Goal: Transaction & Acquisition: Download file/media

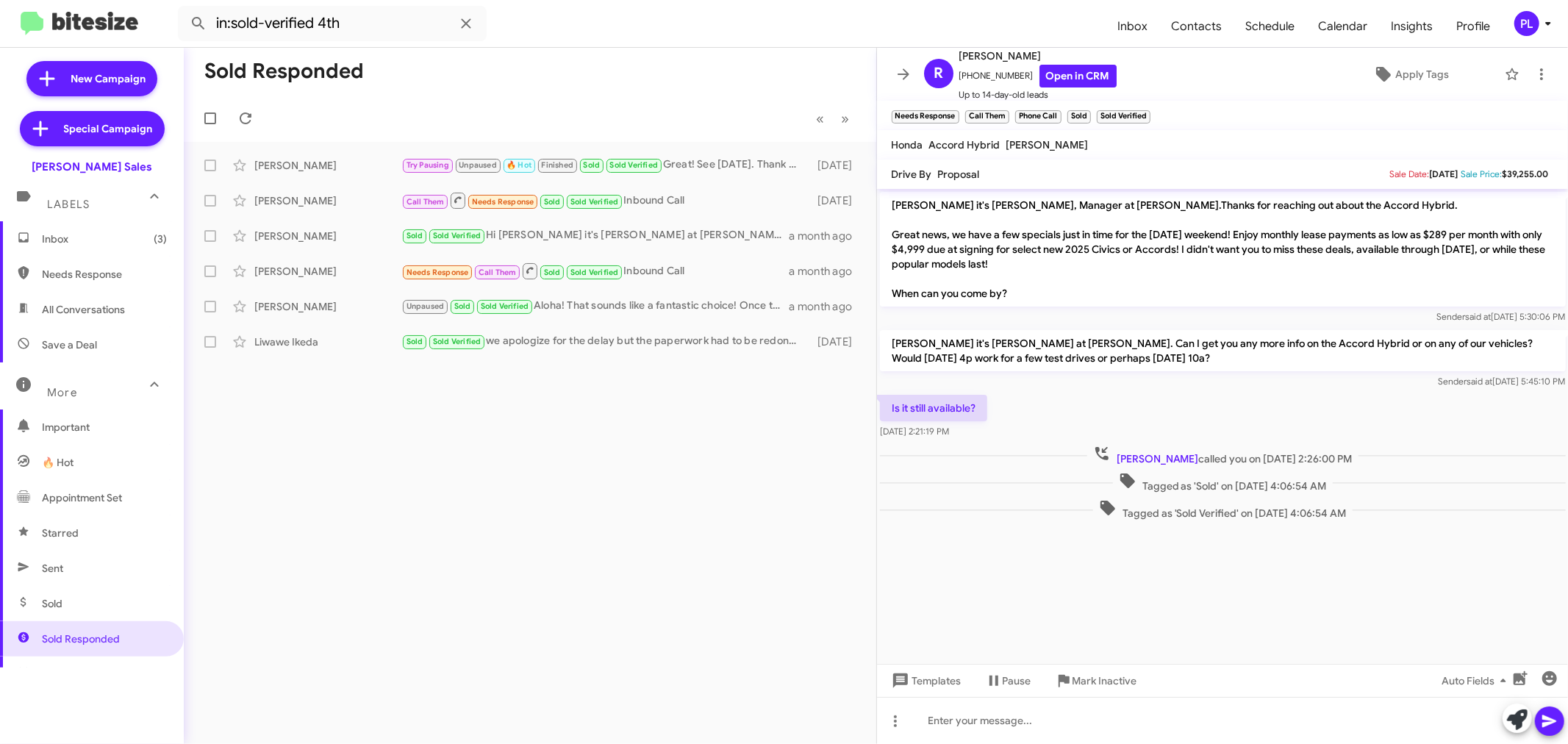
scroll to position [246, 0]
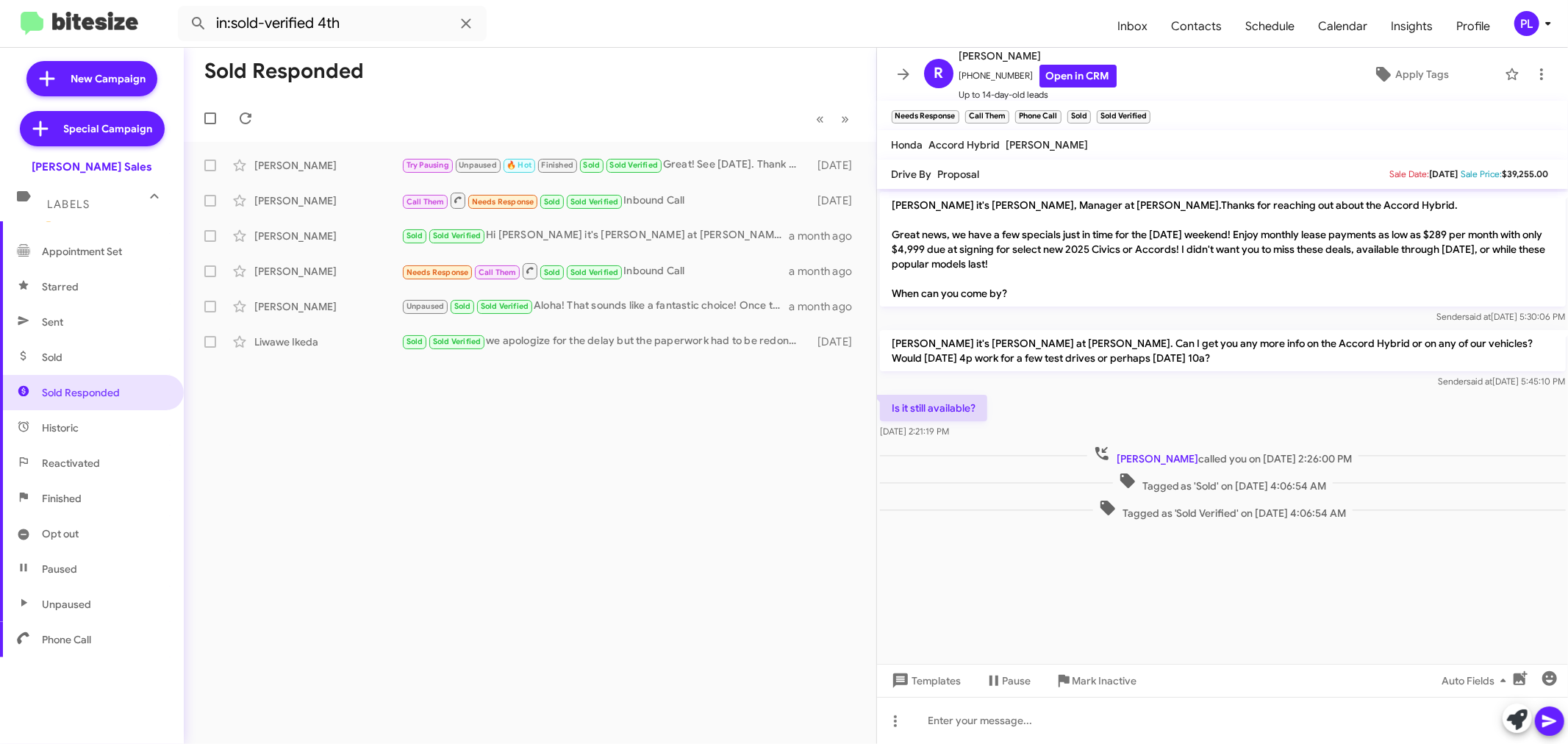
click at [1544, 20] on icon at bounding box center [1548, 23] width 18 height 18
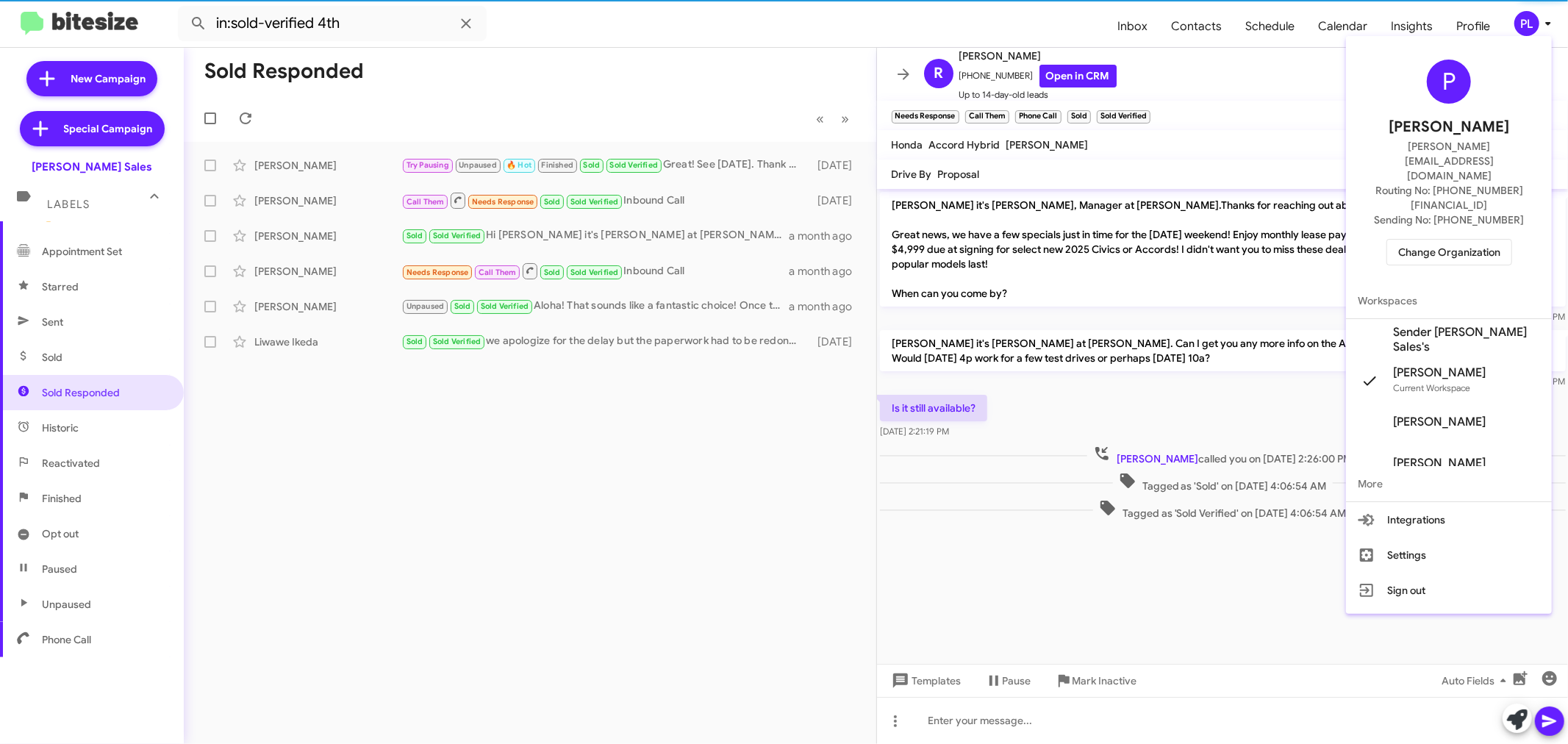
click at [1434, 240] on span "Change Organization" at bounding box center [1449, 253] width 102 height 25
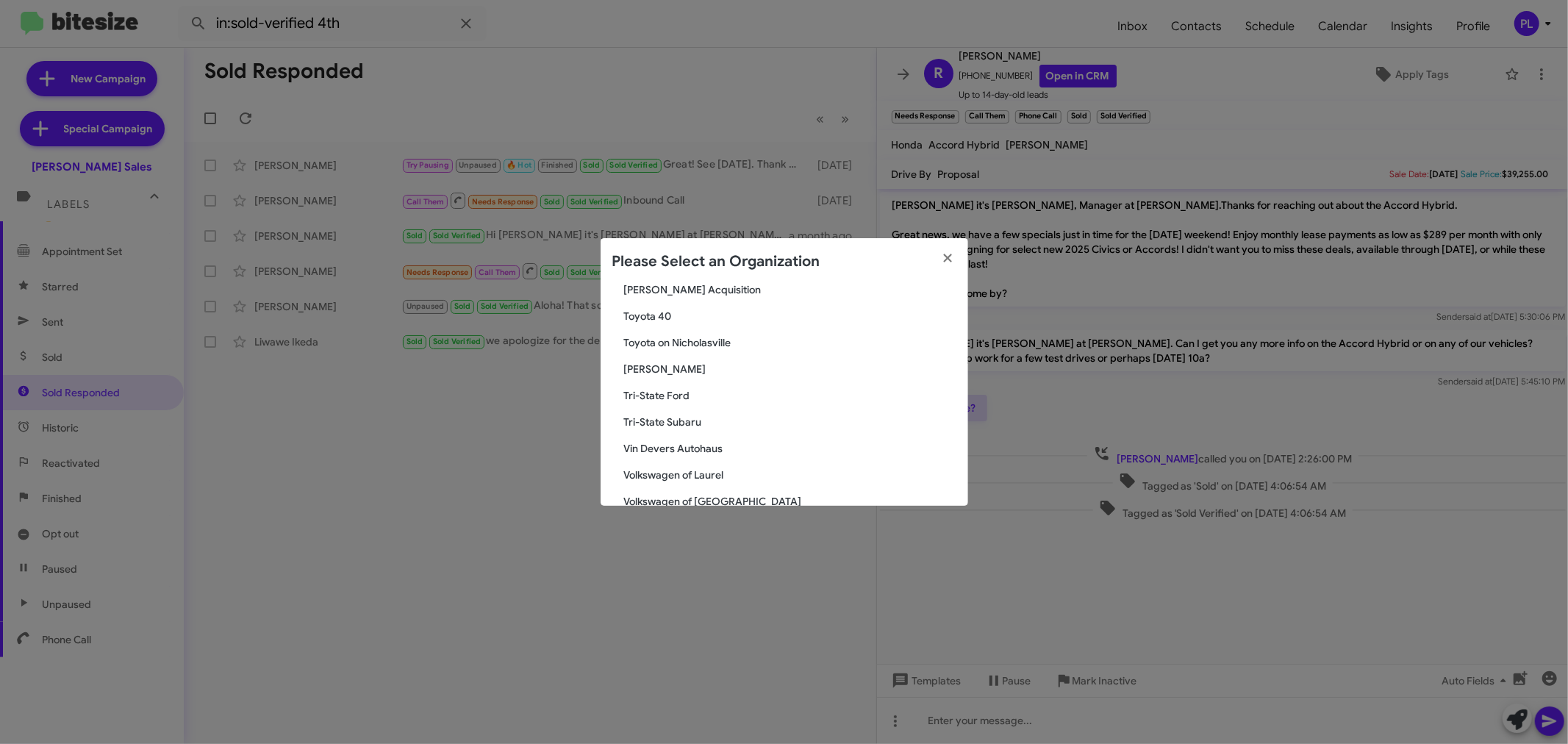
scroll to position [2598, 0]
click at [693, 368] on span "Vin Devers Autohaus" at bounding box center [789, 370] width 332 height 15
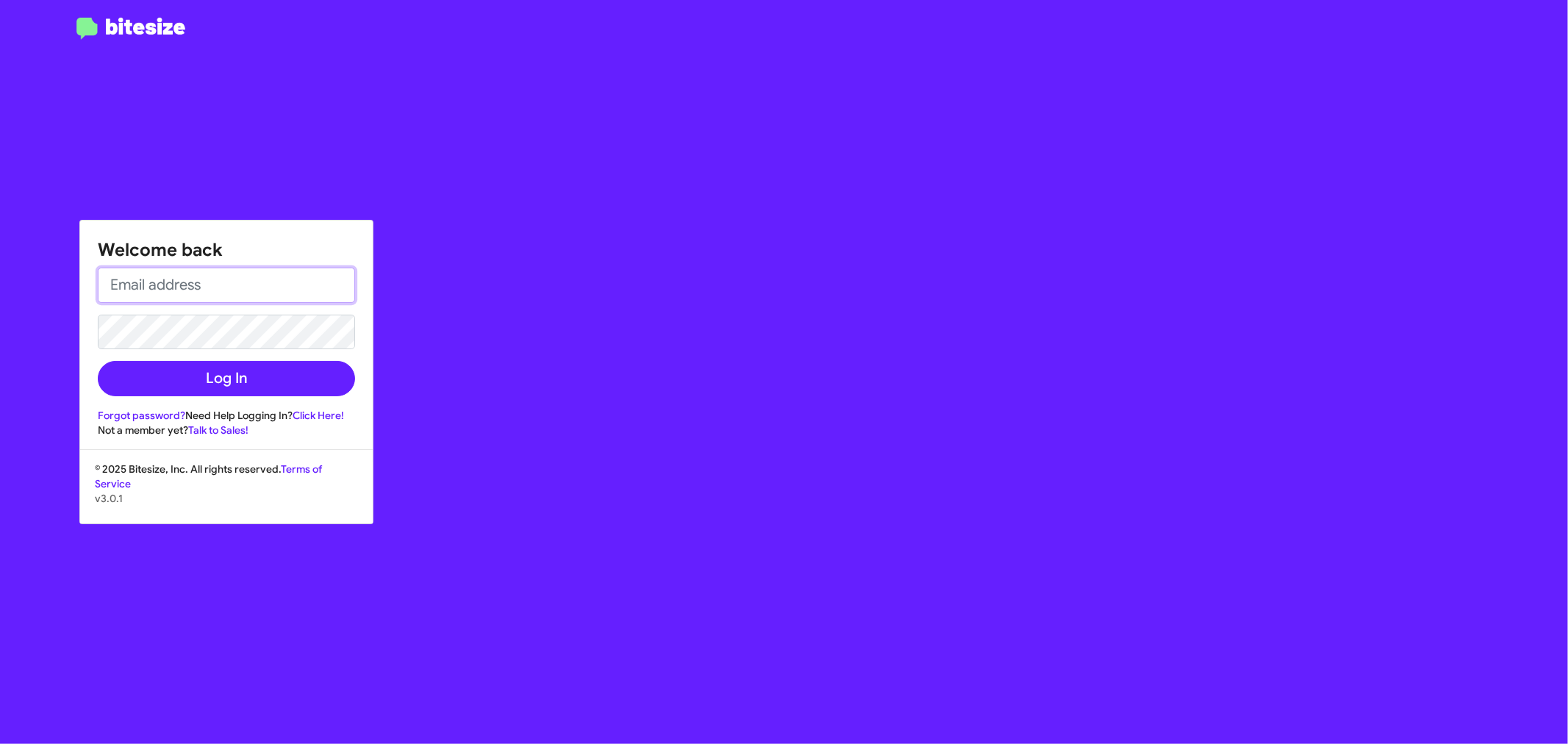
type input "[PERSON_NAME][EMAIL_ADDRESS][DOMAIN_NAME]"
click at [224, 369] on button "Log In" at bounding box center [226, 379] width 258 height 35
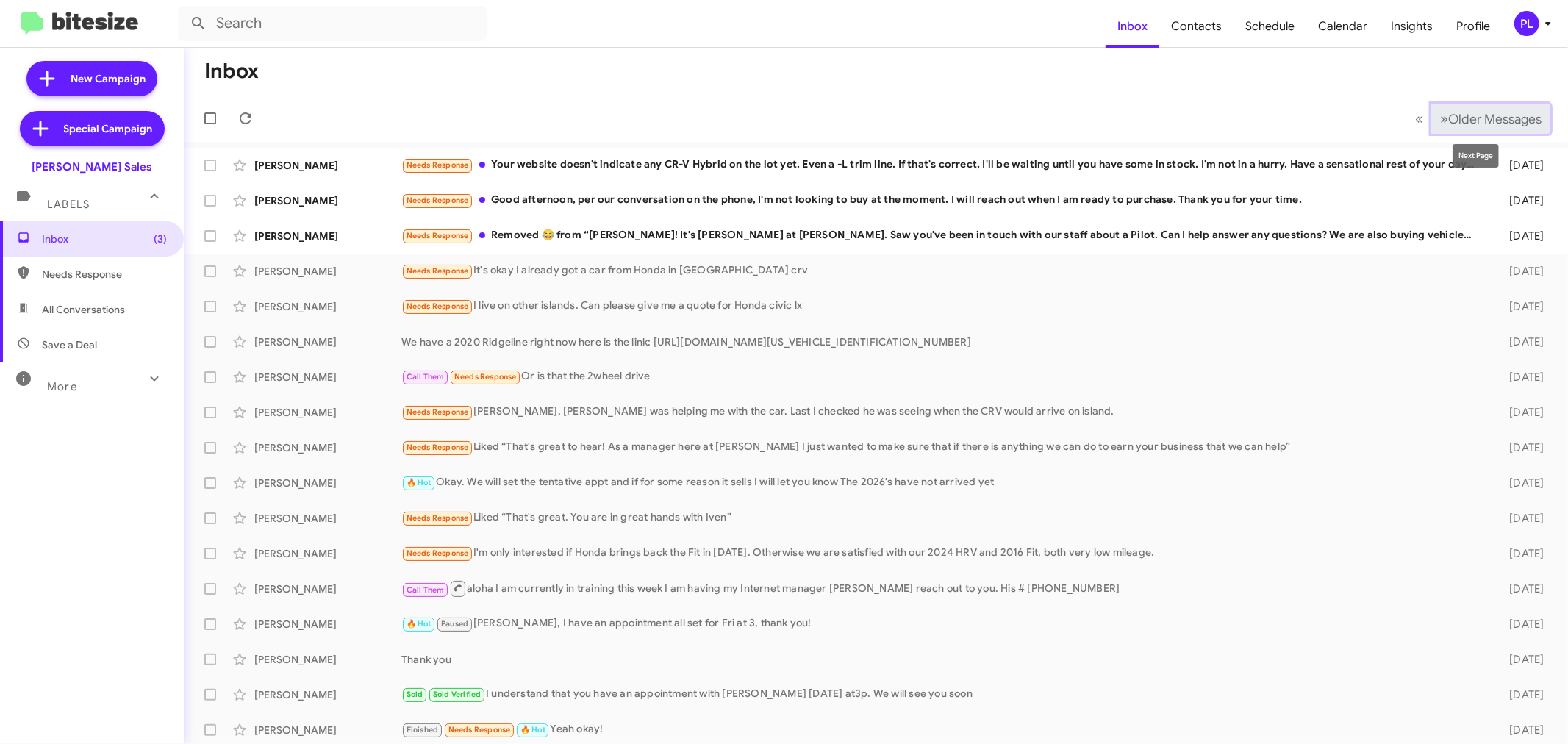
click at [1440, 123] on span "»" at bounding box center [1444, 118] width 8 height 19
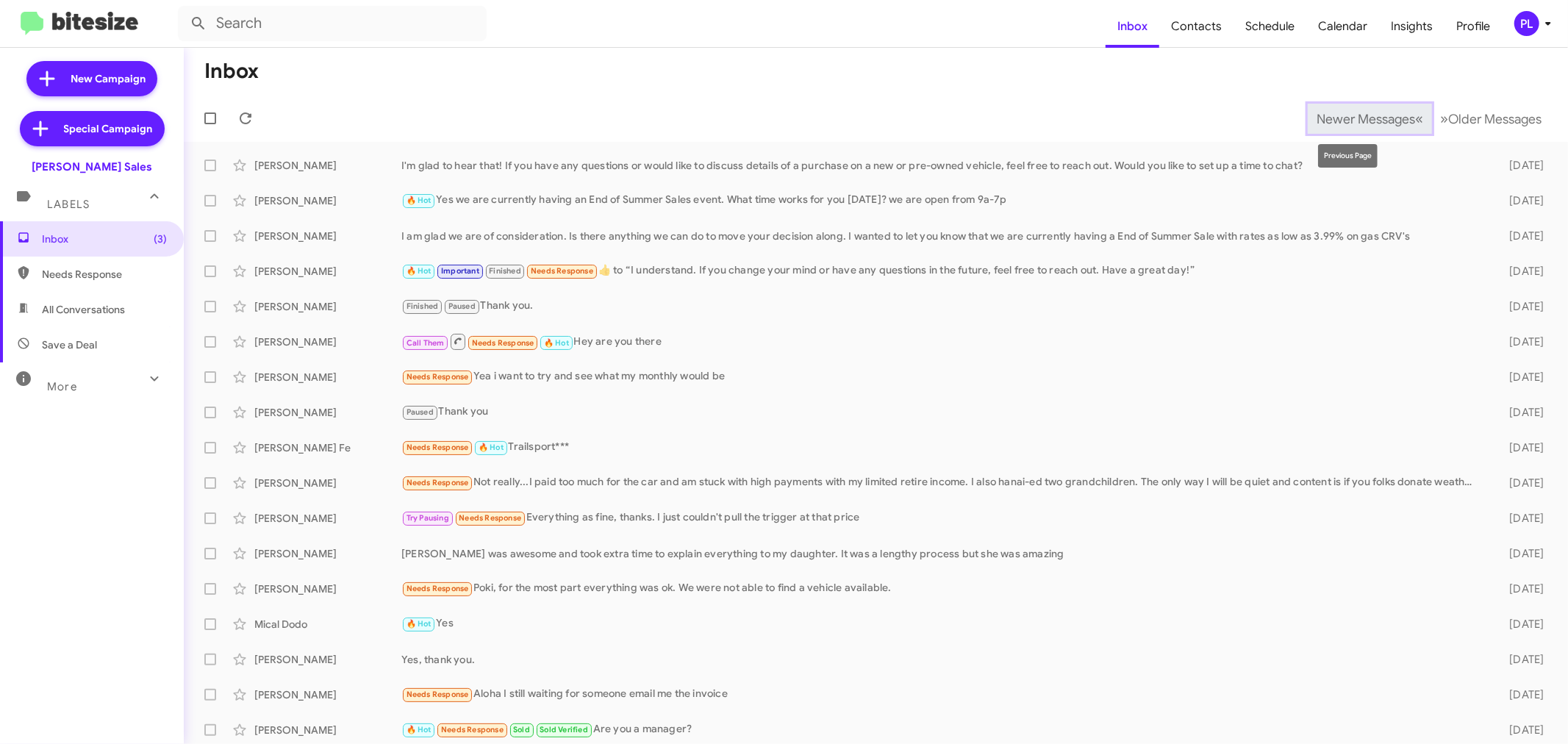
click at [1363, 119] on span "Newer Messages" at bounding box center [1365, 118] width 99 height 17
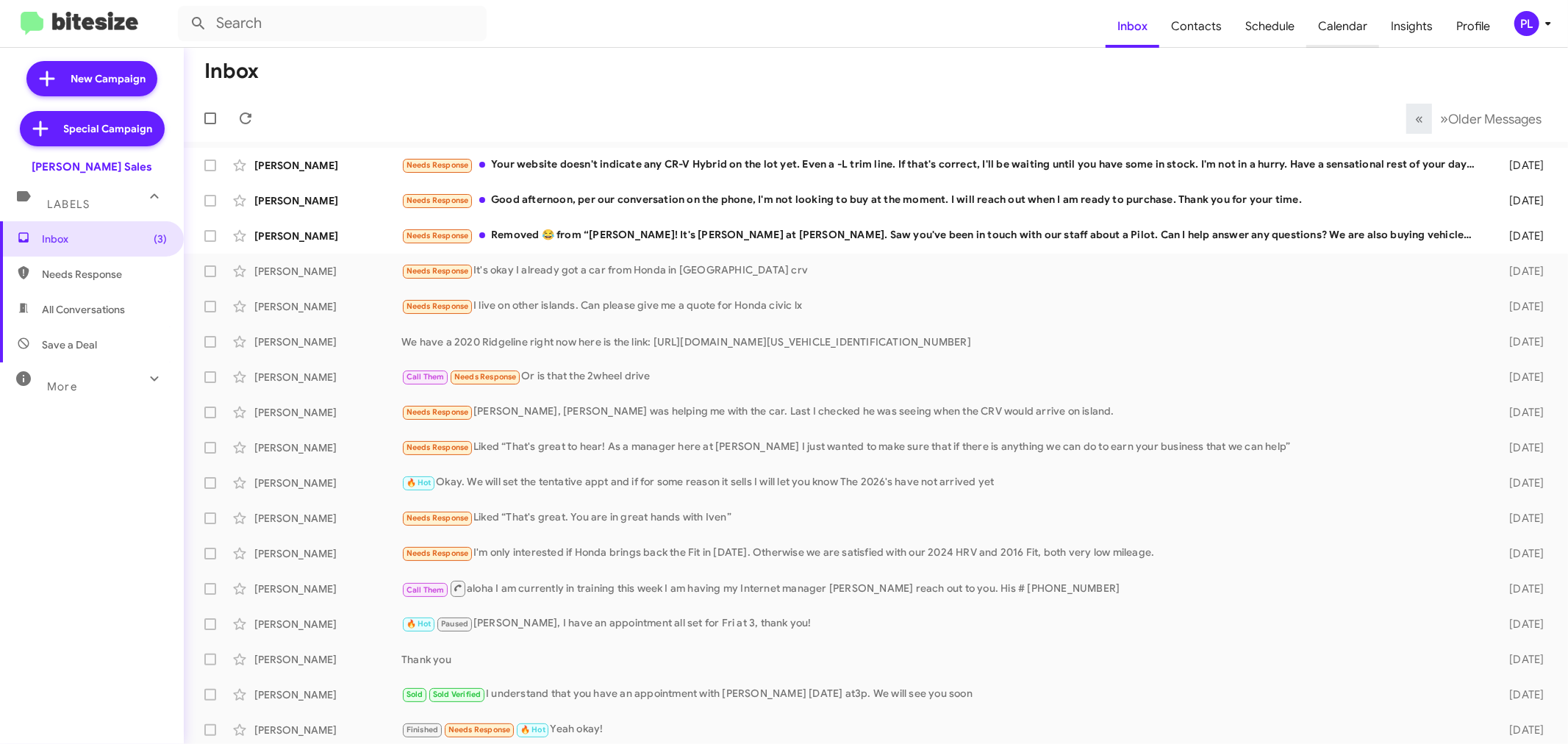
click at [1355, 25] on span "Calendar" at bounding box center [1343, 26] width 72 height 43
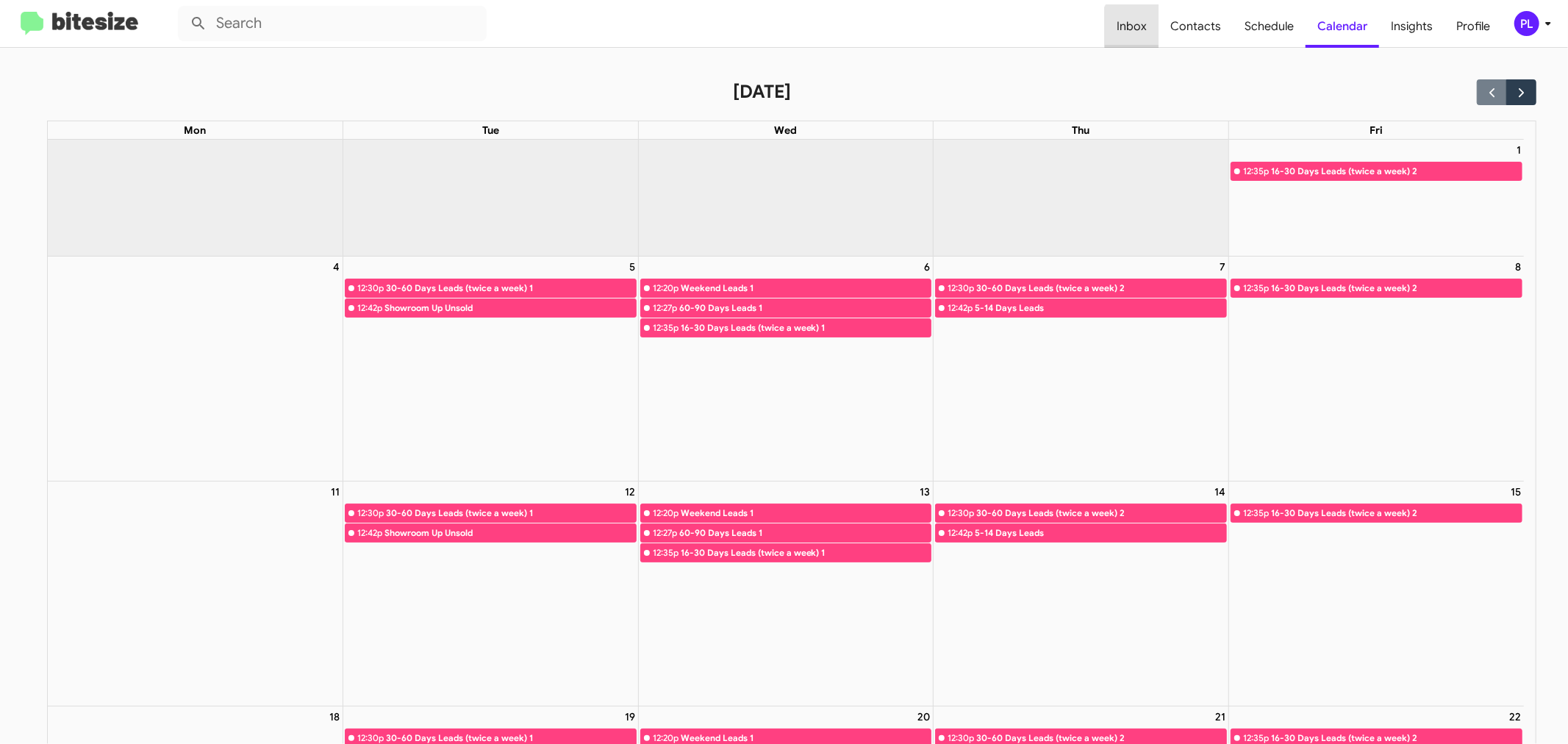
click at [1159, 37] on span "Inbox" at bounding box center [1131, 26] width 54 height 43
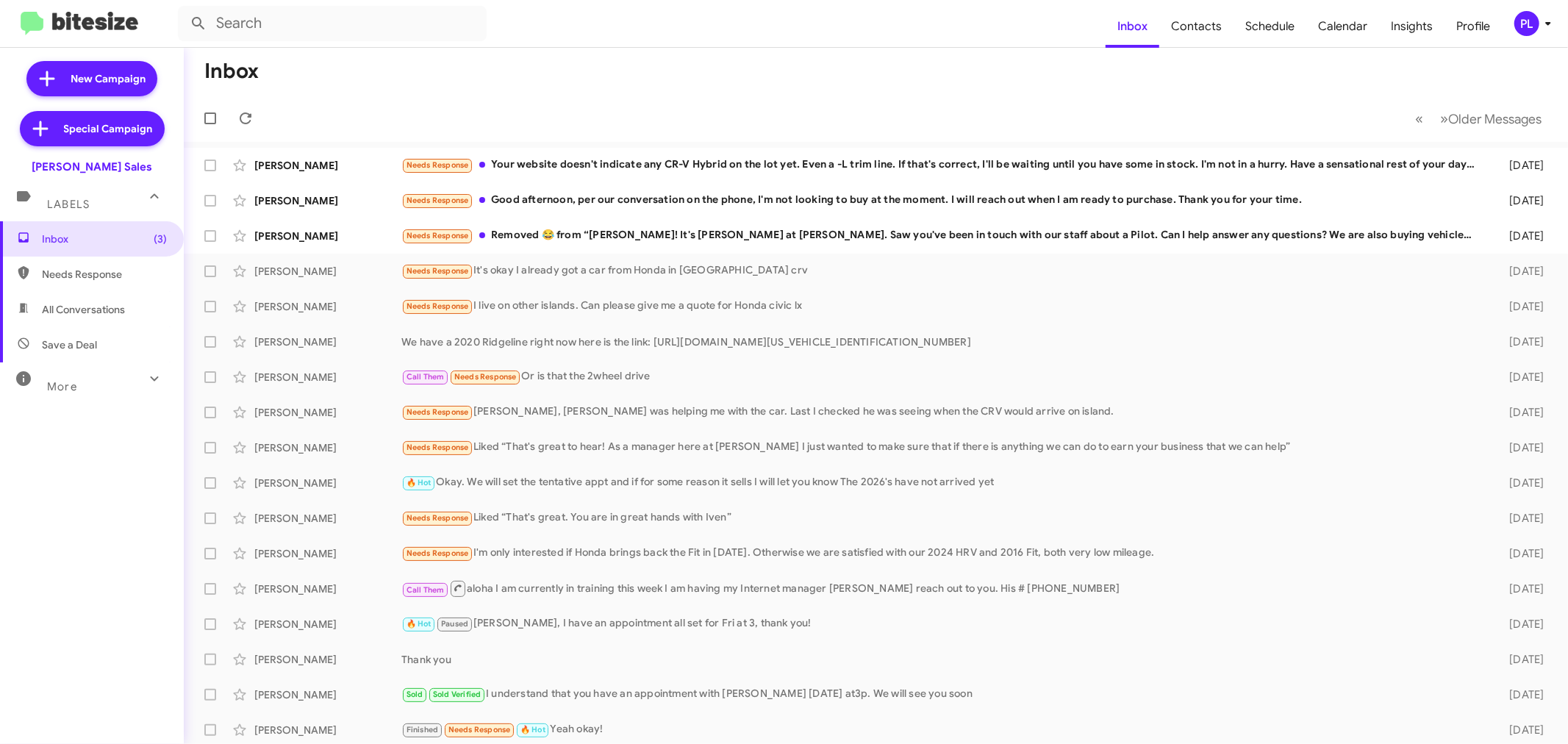
click at [1556, 20] on icon at bounding box center [1548, 23] width 18 height 18
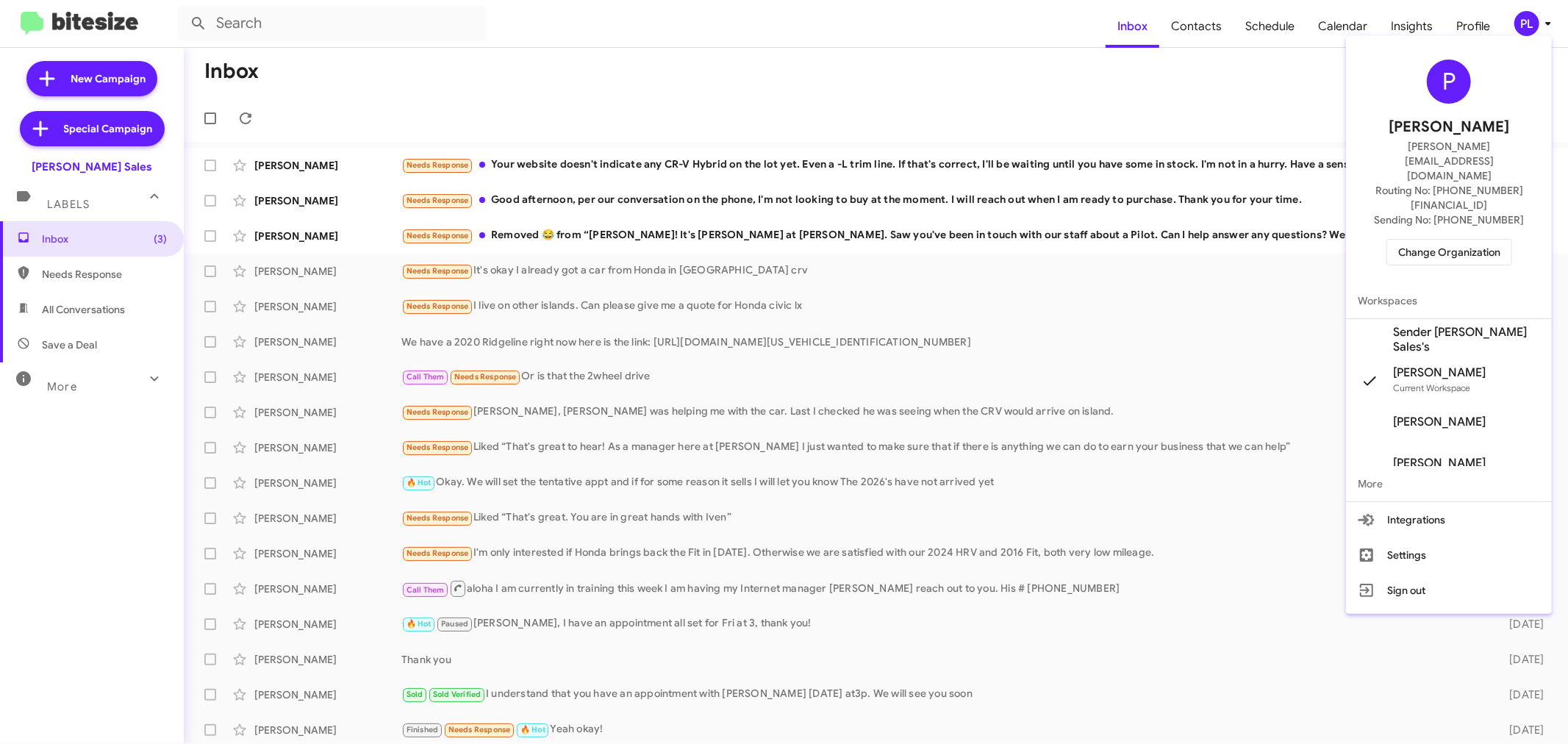
click at [1451, 240] on span "Change Organization" at bounding box center [1449, 253] width 102 height 25
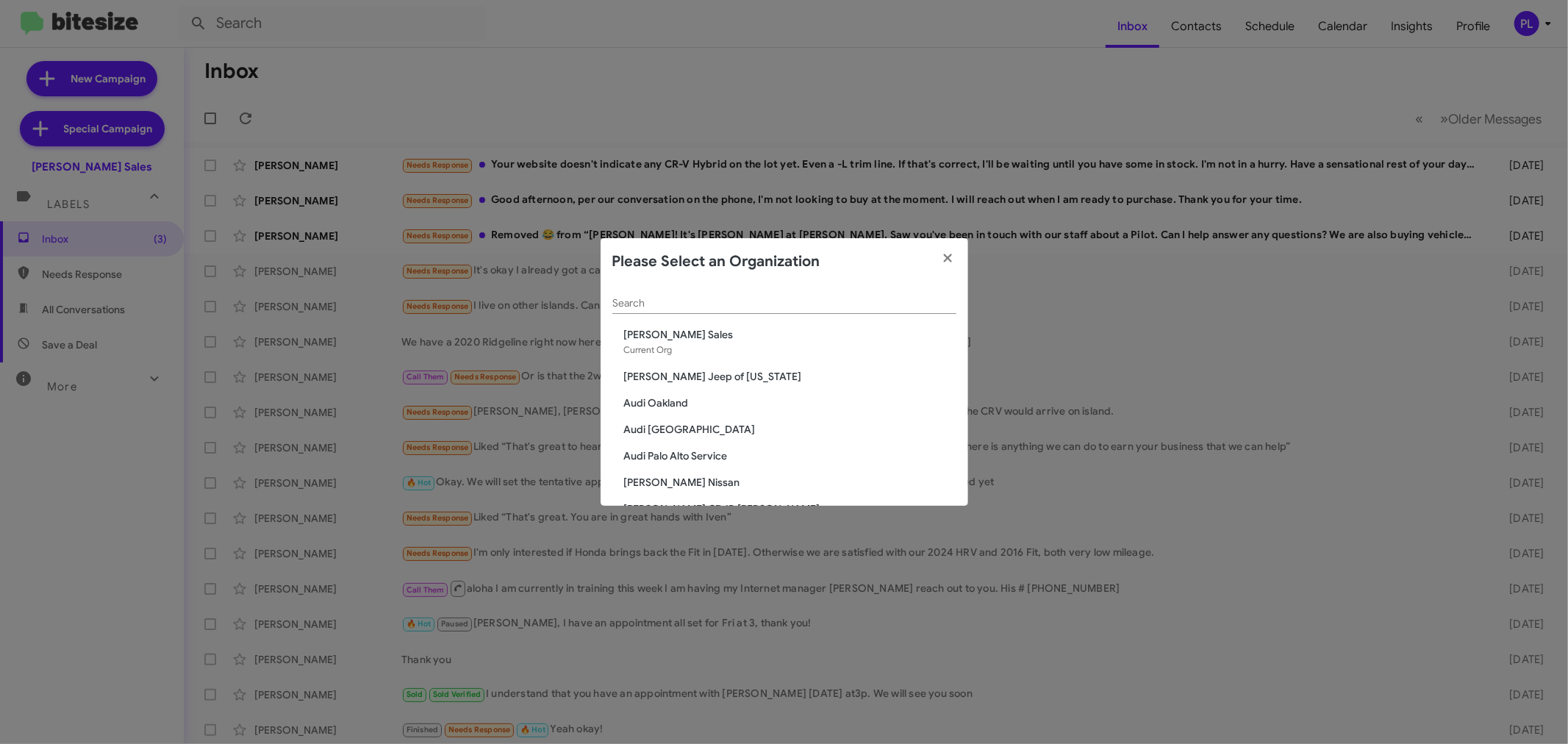
click at [765, 310] on div "Search" at bounding box center [784, 299] width 344 height 28
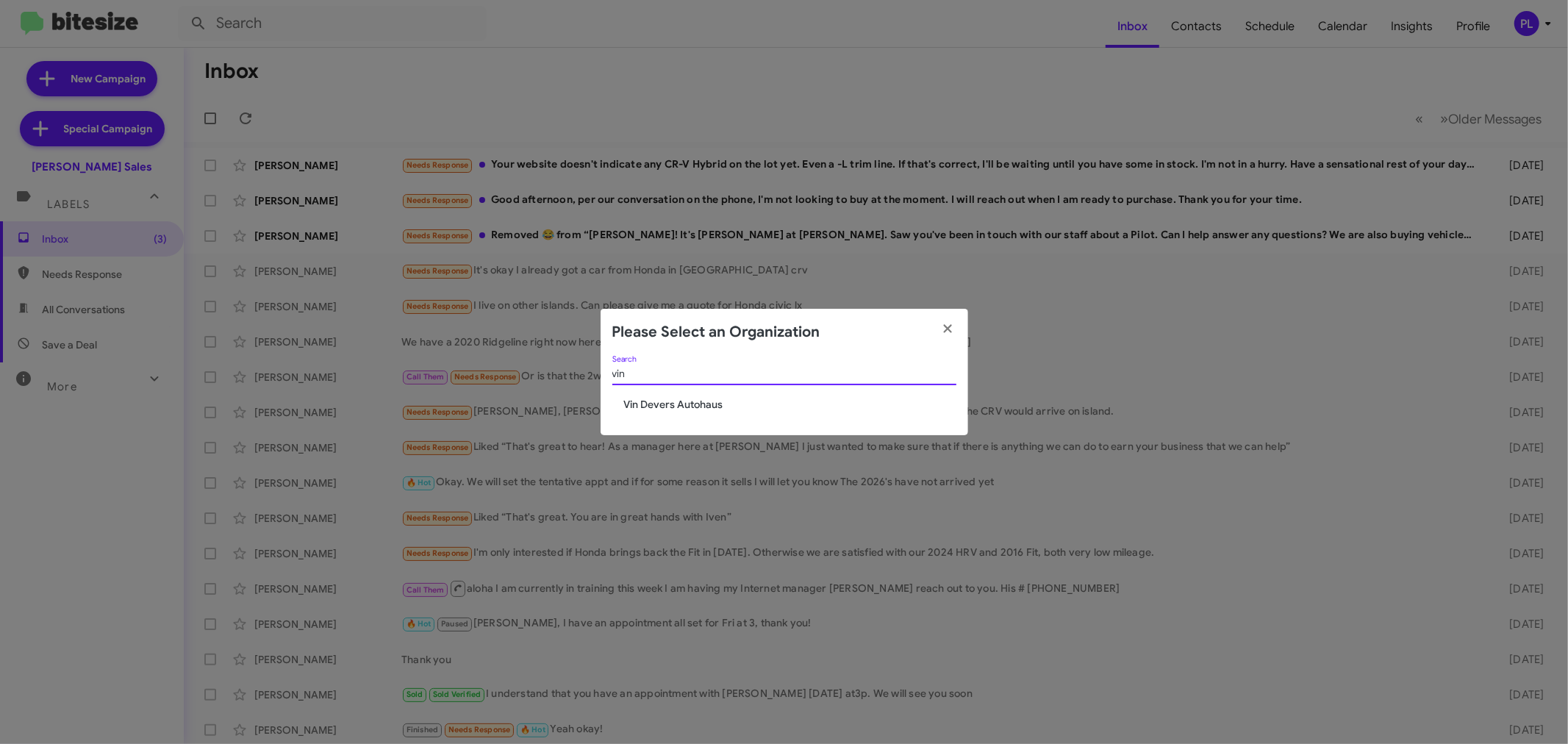
type input "vin"
click at [715, 402] on span "Vin Devers Autohaus" at bounding box center [789, 403] width 332 height 15
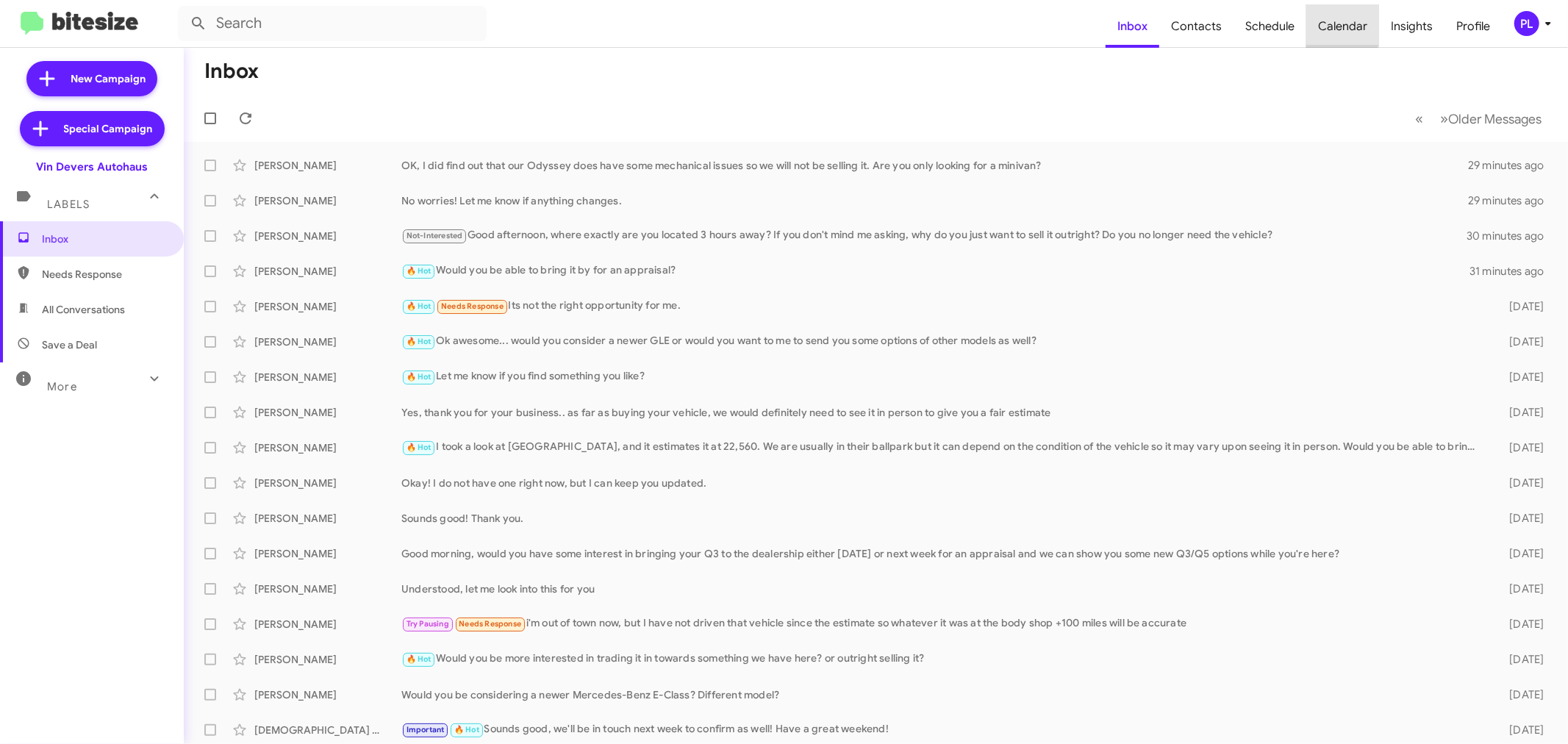
click at [1336, 23] on span "Calendar" at bounding box center [1343, 26] width 72 height 43
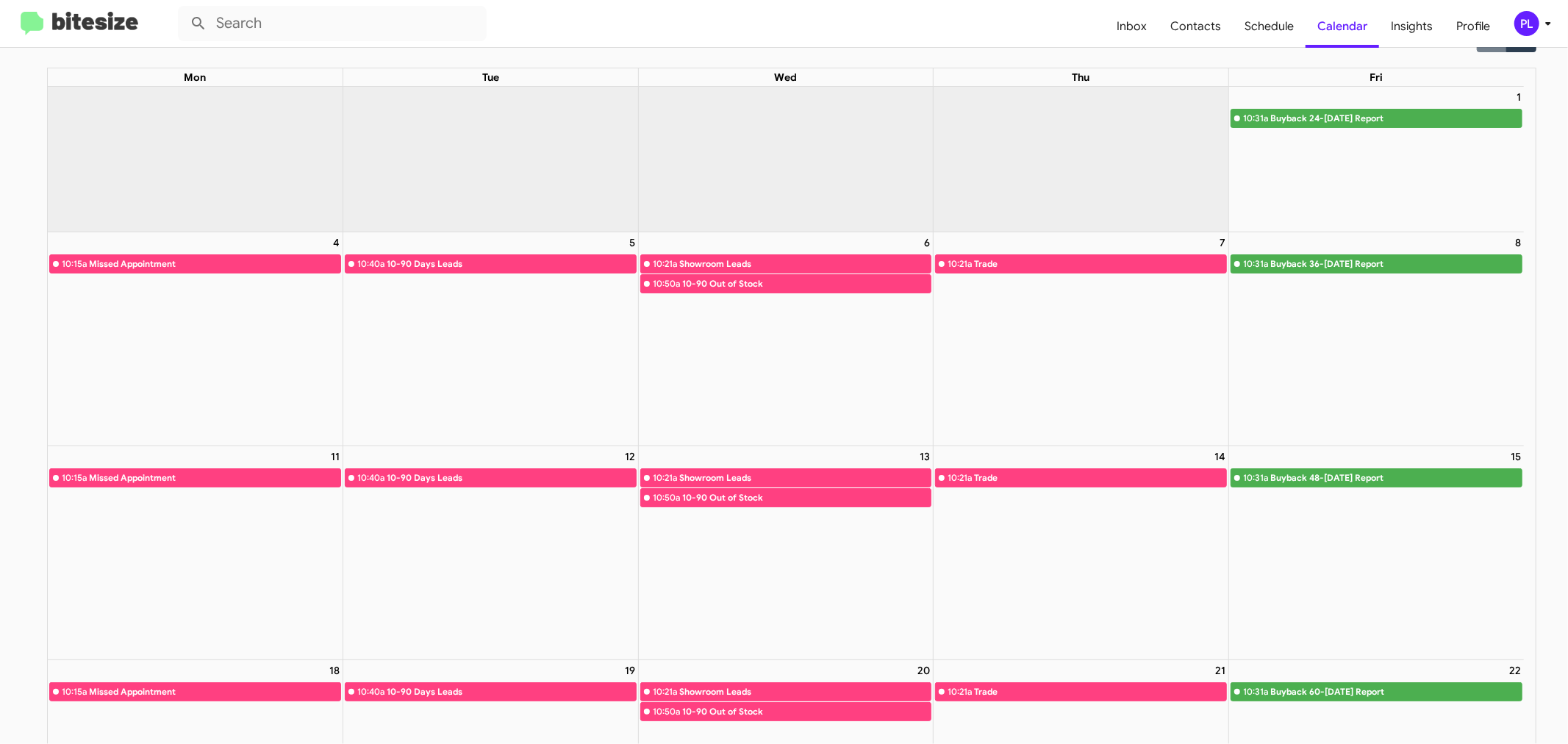
scroll to position [81, 0]
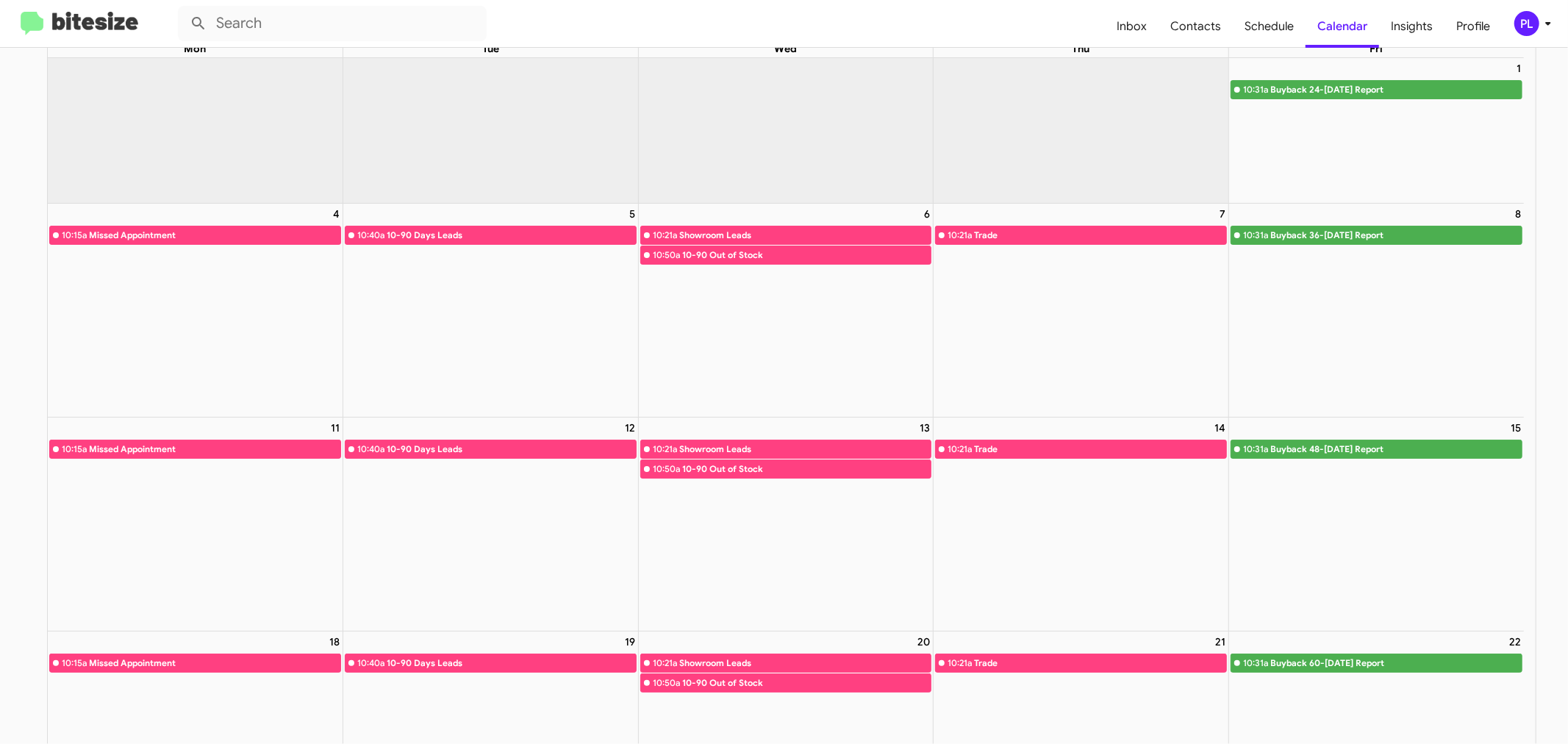
click at [1551, 31] on icon at bounding box center [1548, 23] width 18 height 18
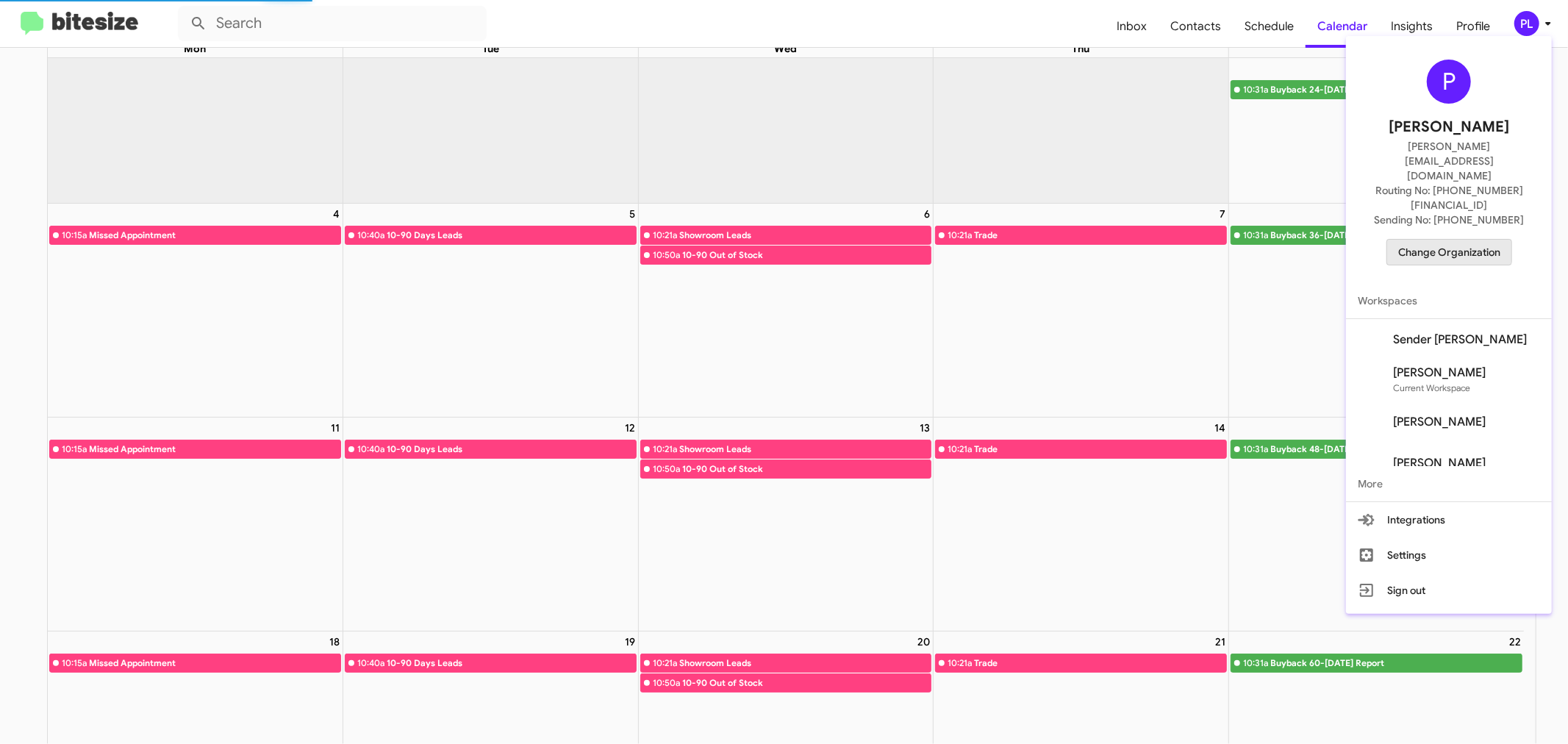
click at [1460, 240] on span "Change Organization" at bounding box center [1449, 253] width 102 height 25
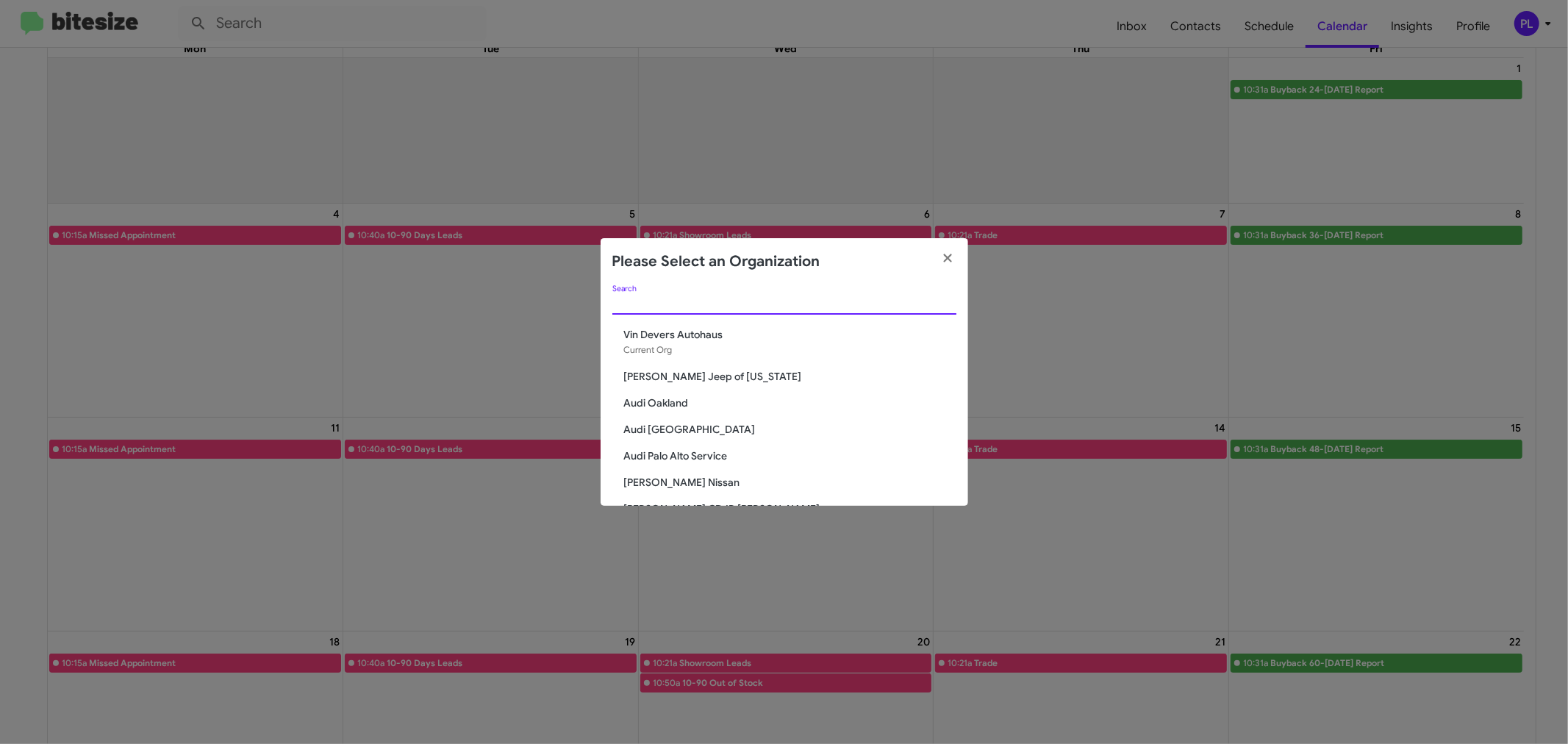
click at [686, 302] on input "Search" at bounding box center [784, 303] width 344 height 12
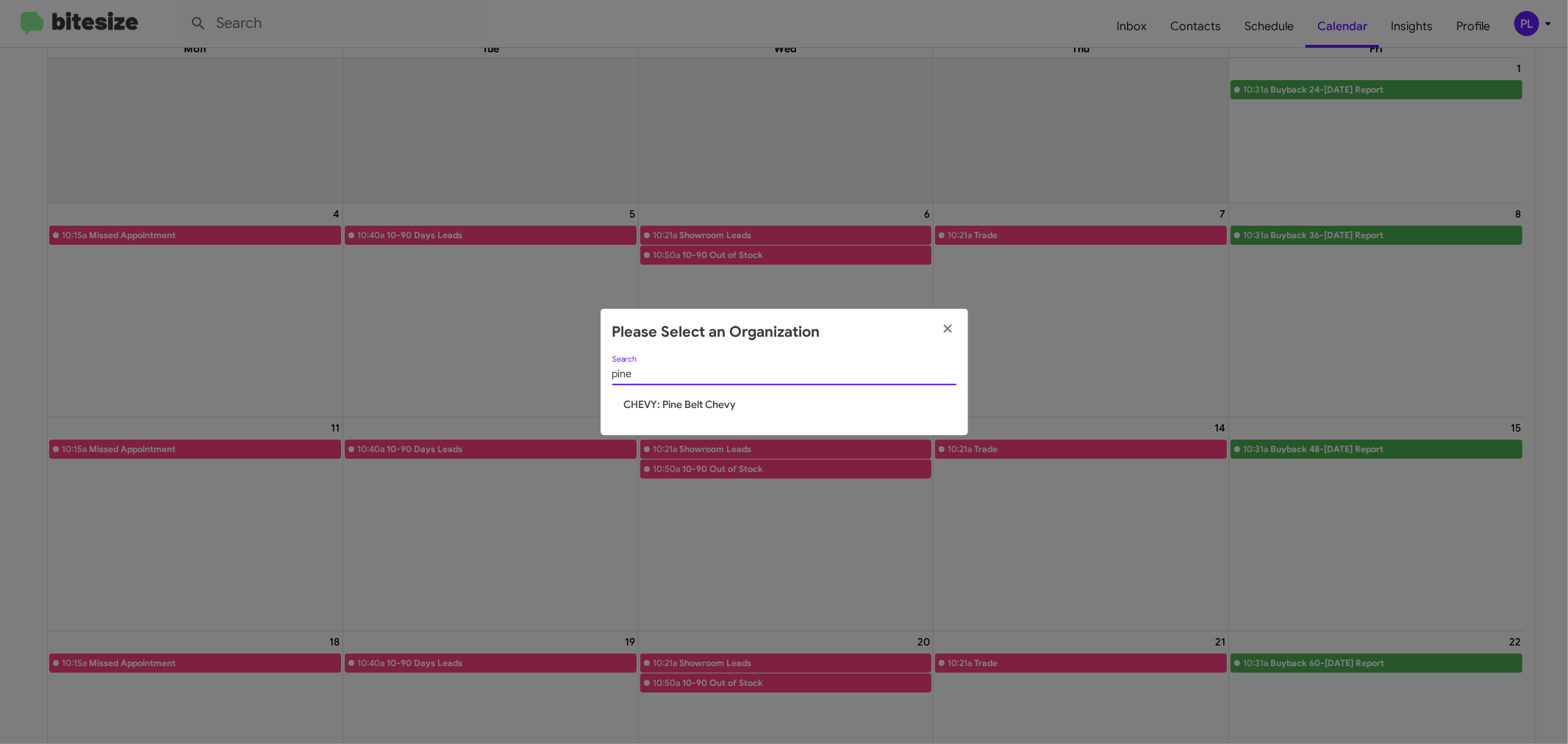
type input "pine"
click at [679, 399] on span "CHEVY: Pine Belt Chevy" at bounding box center [789, 403] width 332 height 15
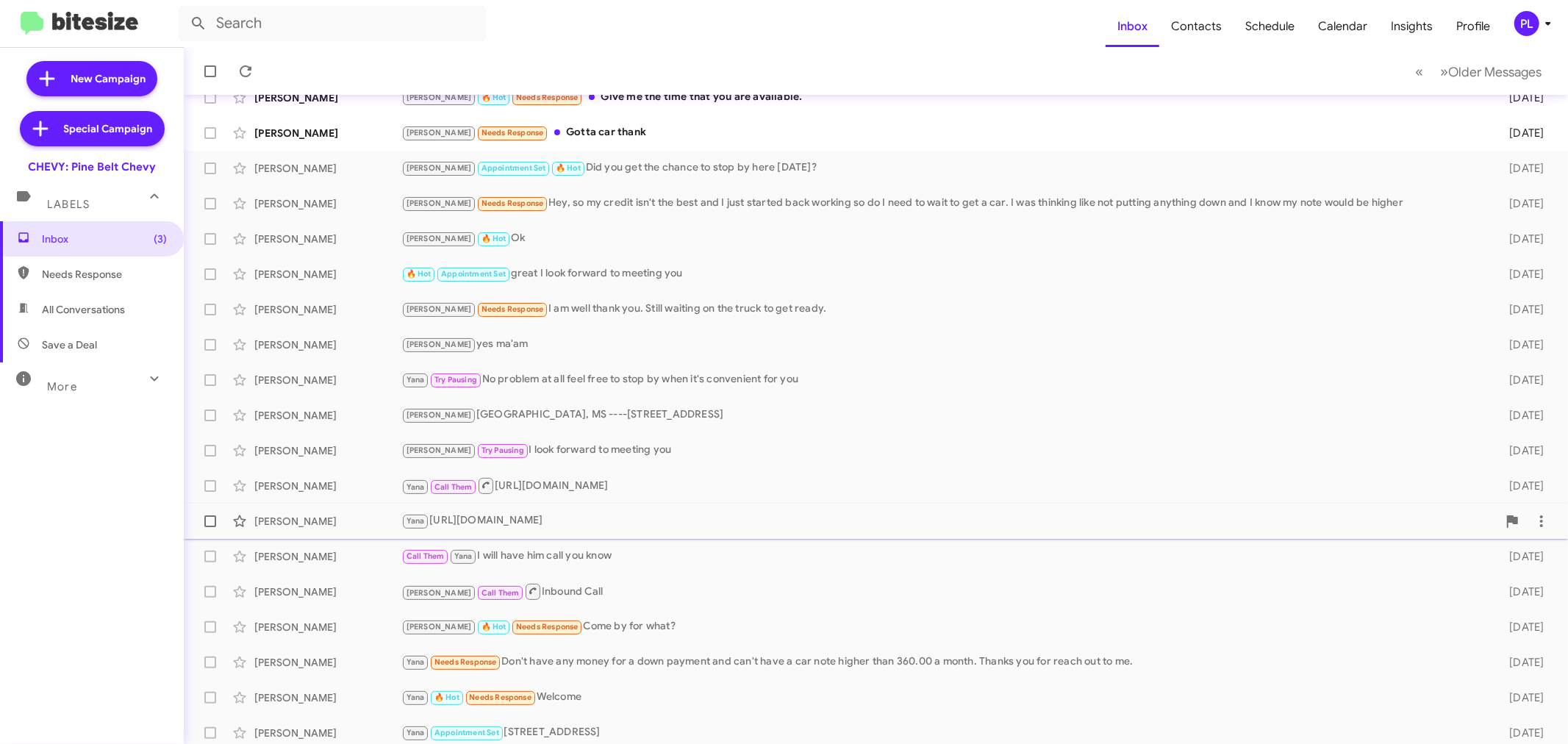
scroll to position [109, 0]
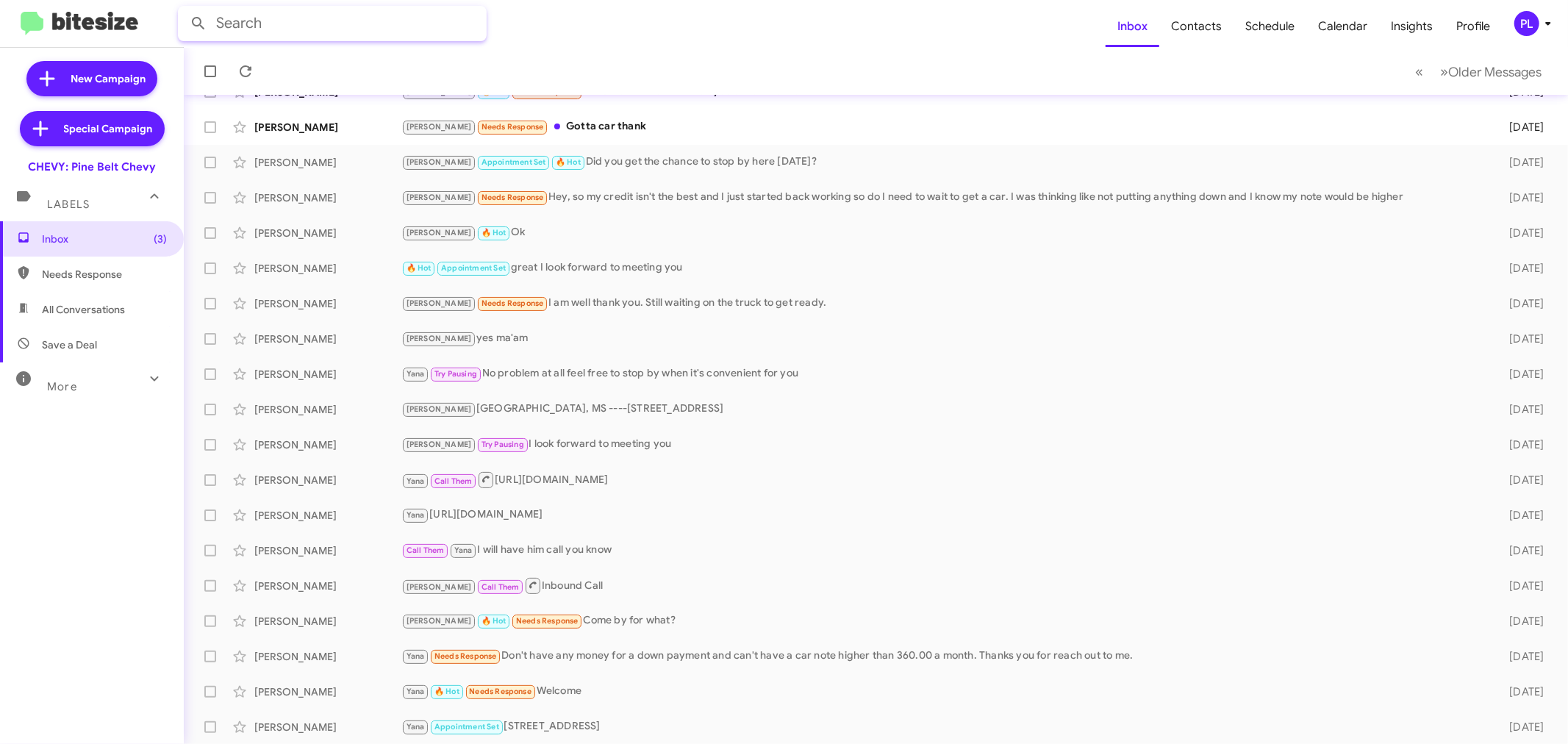
click at [289, 24] on input "text" at bounding box center [332, 23] width 309 height 35
type input "school"
click at [184, 9] on button at bounding box center [199, 23] width 29 height 29
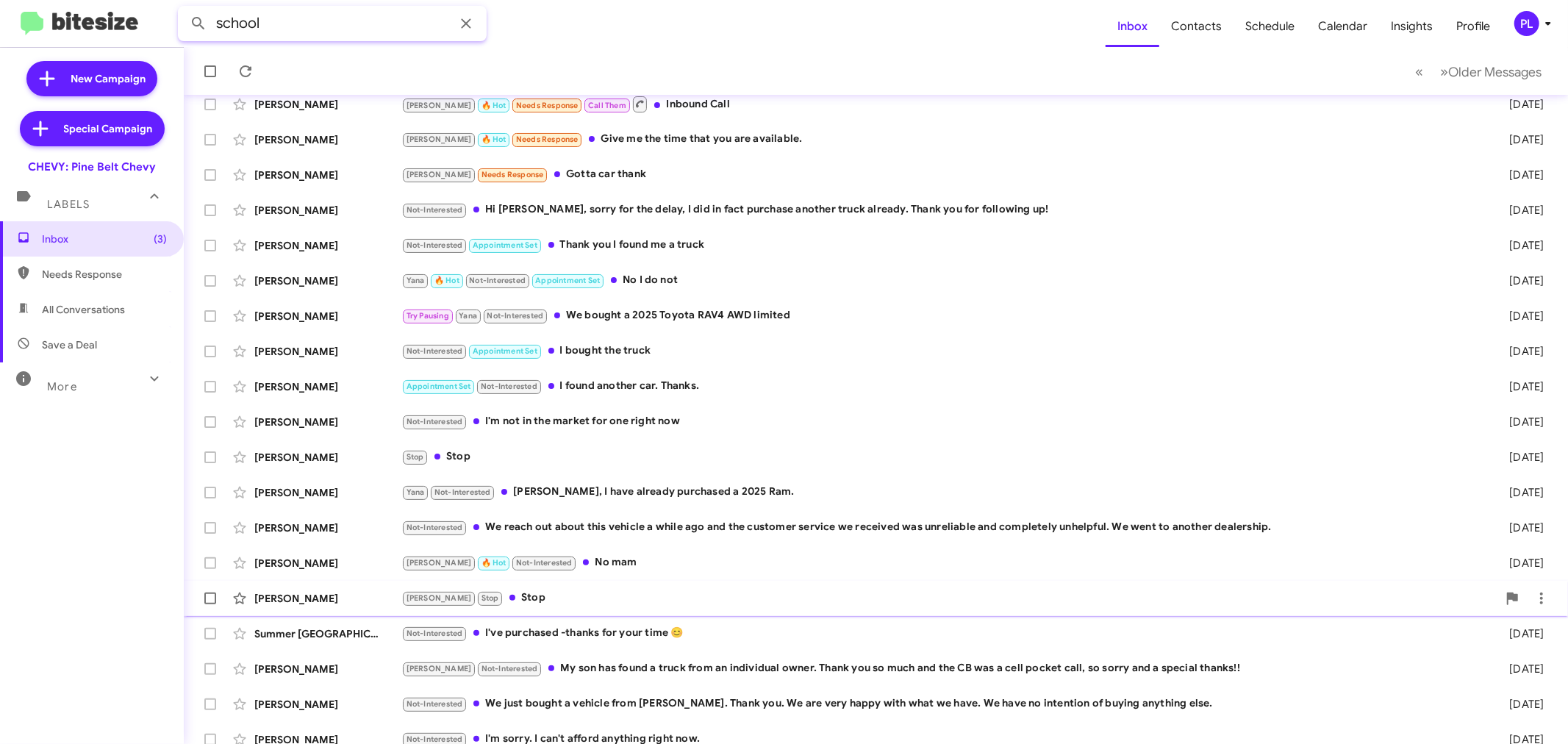
scroll to position [285, 0]
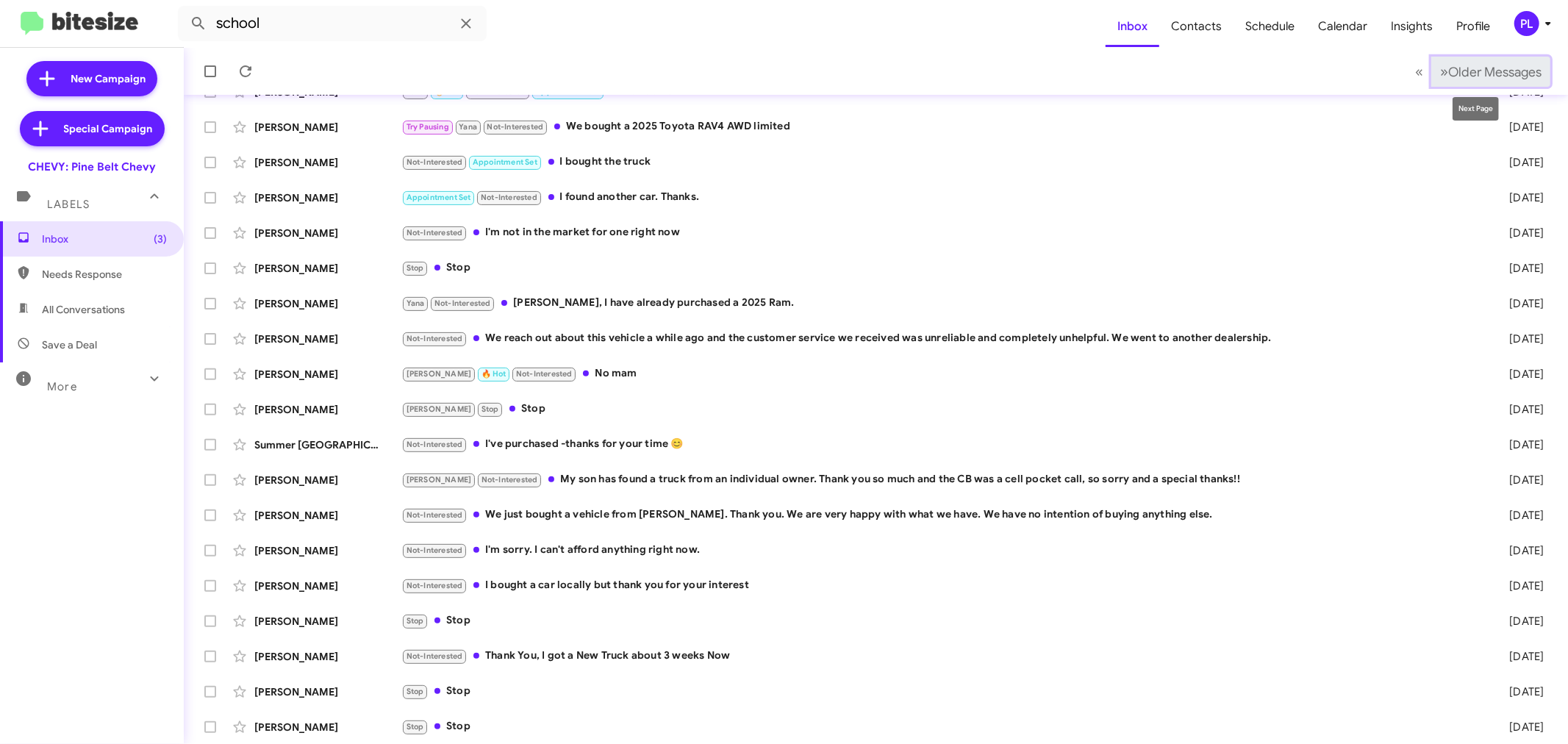
click at [1484, 73] on span "Older Messages" at bounding box center [1495, 71] width 93 height 17
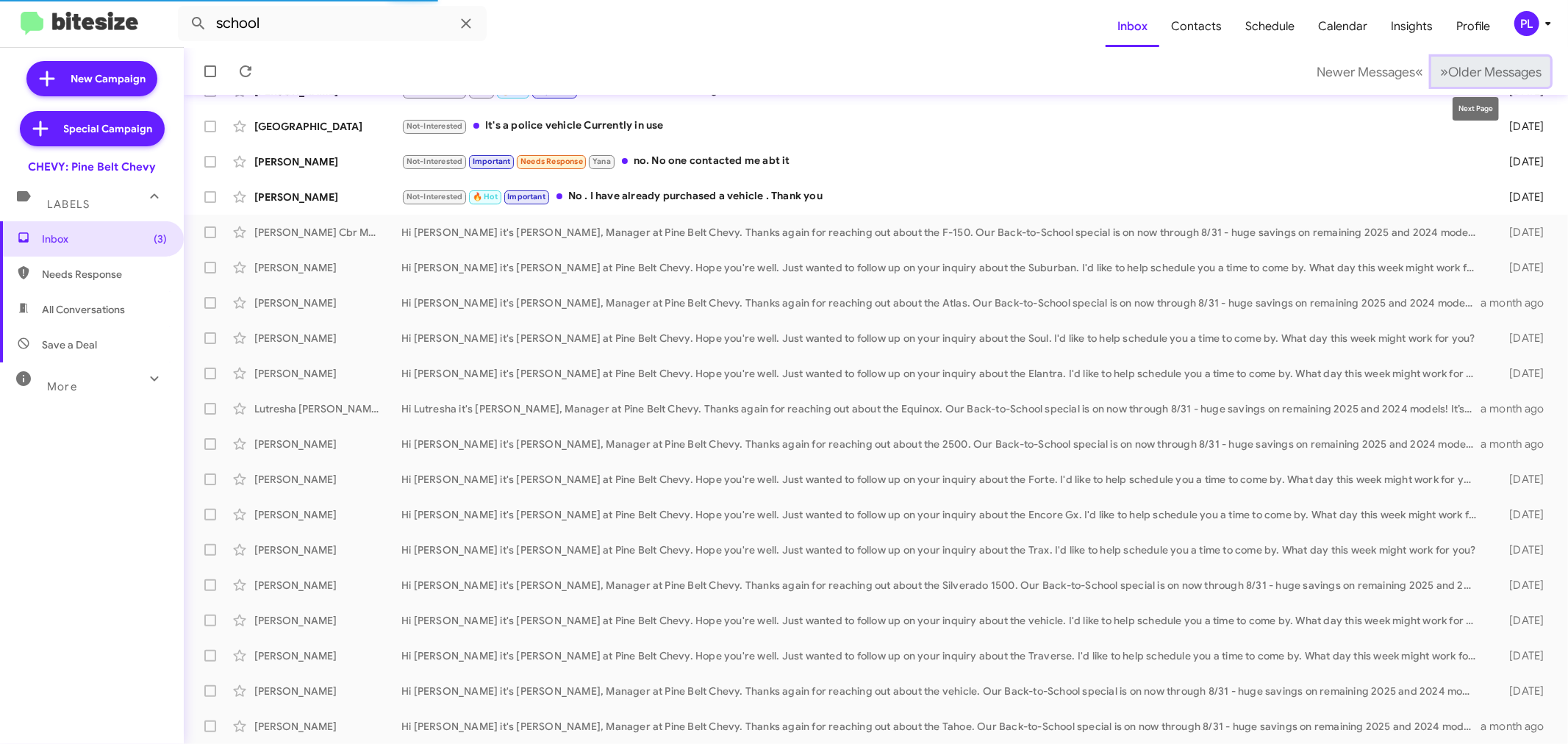
scroll to position [144, 0]
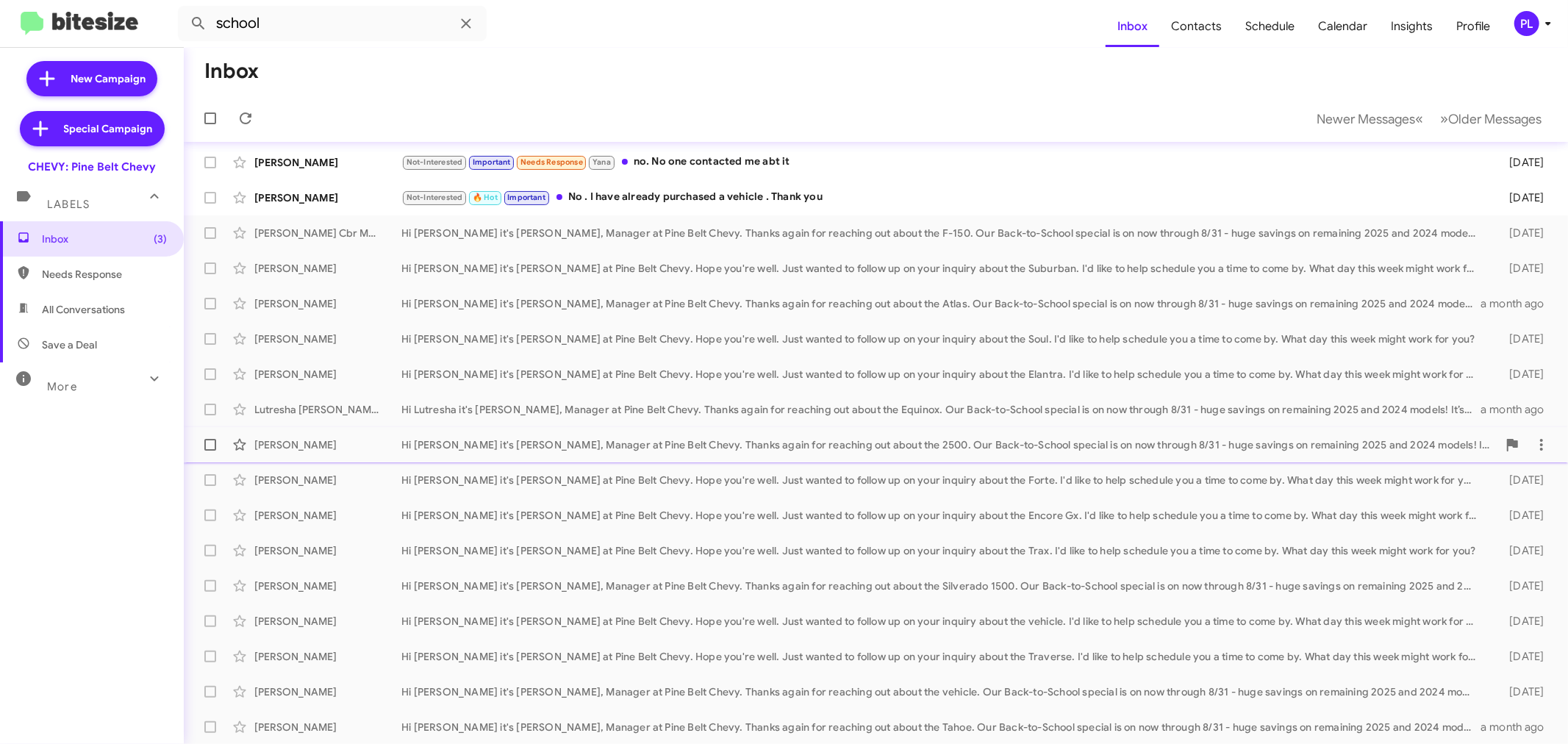
click at [885, 446] on div "Hi Atavion it's Trina Harper, Manager at Pine Belt Chevy. Thanks again for reac…" at bounding box center [949, 444] width 1096 height 15
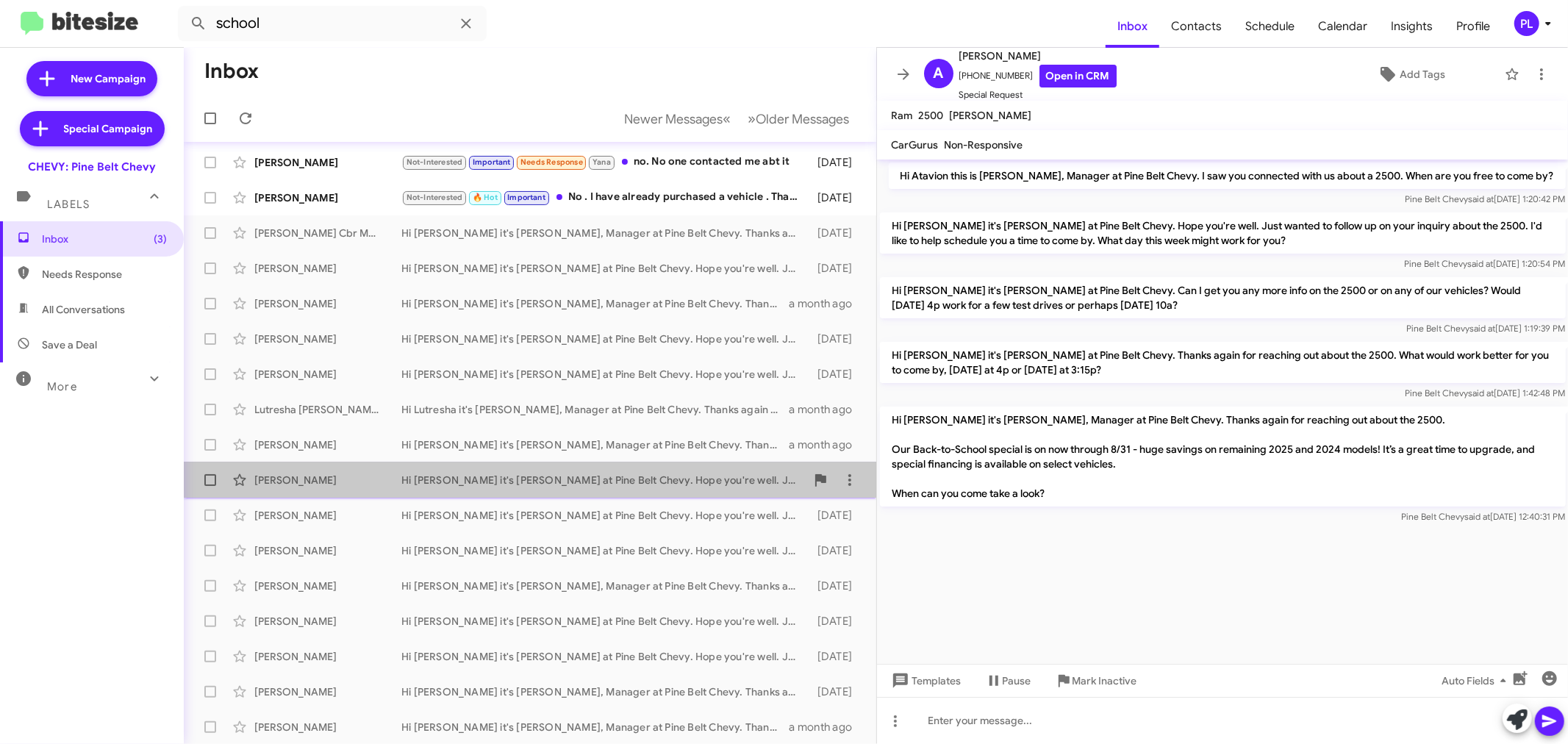
click at [658, 473] on div "Hi Ashley it's Trina Harper at Pine Belt Chevy. Hope you're well. Just wanted t…" at bounding box center [603, 480] width 404 height 15
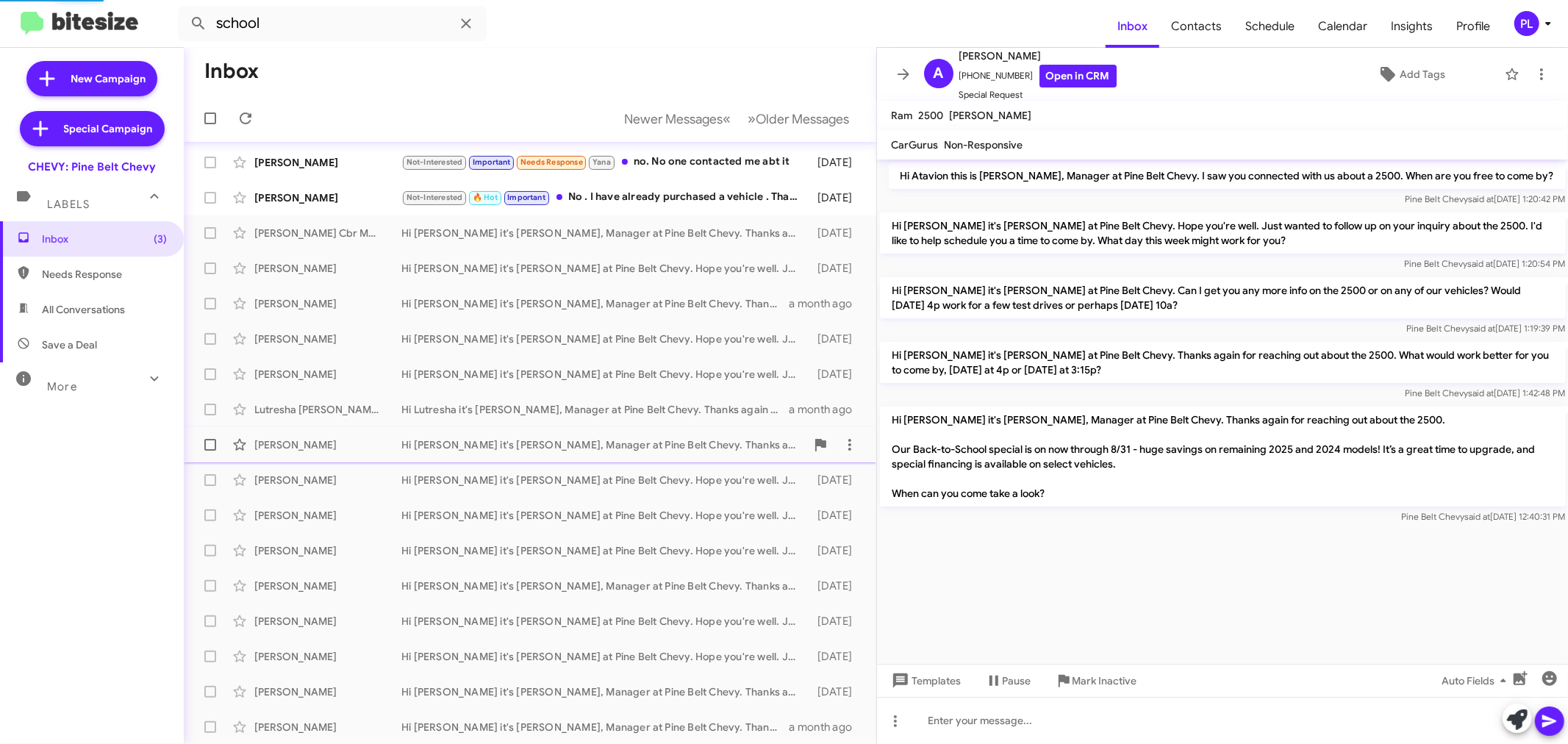
click at [656, 452] on div "Atavion Cooley Hi Atavion it's Trina Harper, Manager at Pine Belt Chevy. Thanks…" at bounding box center [530, 444] width 669 height 29
click at [657, 430] on div "Atavion Cooley Hi Atavion it's Trina Harper, Manager at Pine Belt Chevy. Thanks…" at bounding box center [530, 444] width 669 height 29
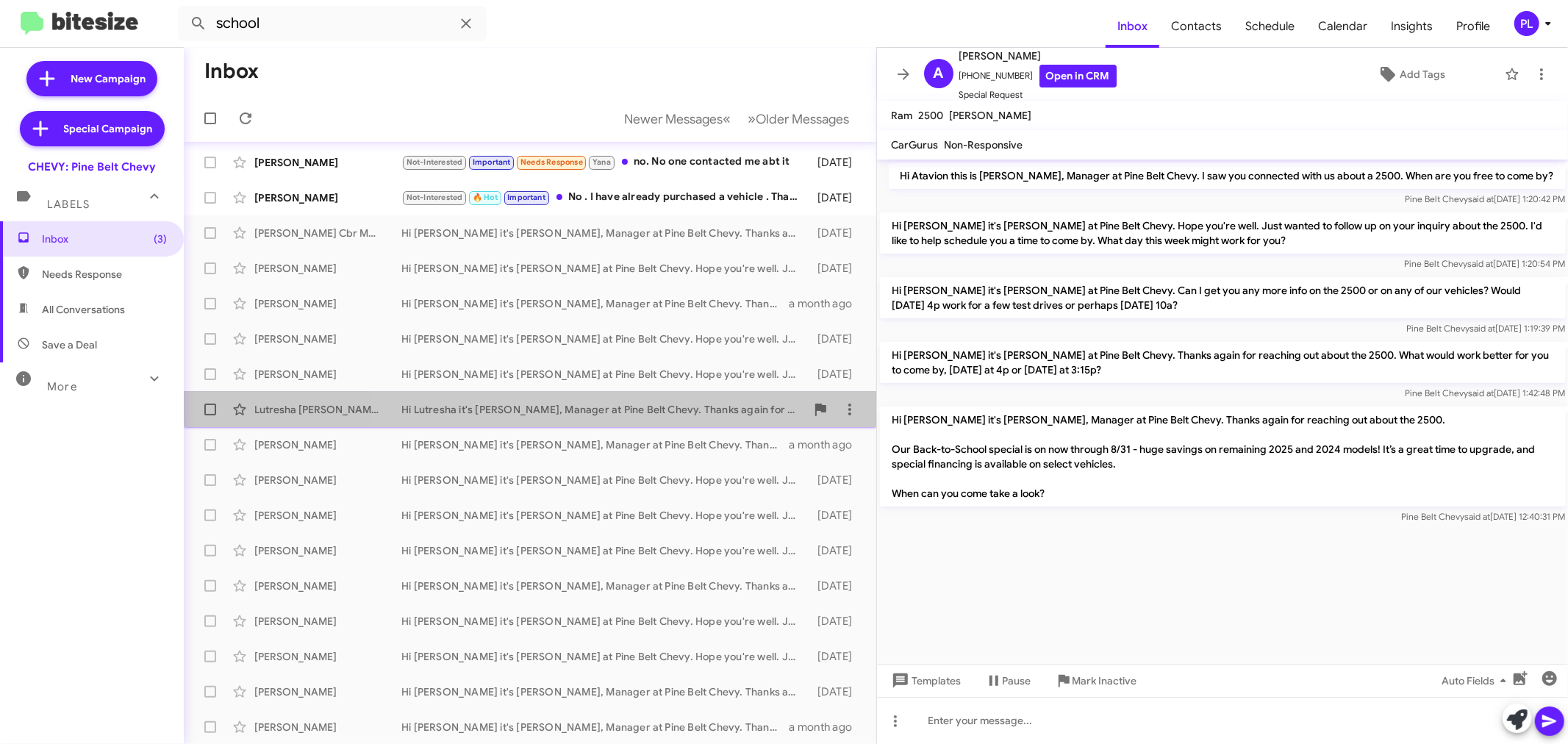
click at [650, 404] on div "Hi Lutresha it's Trina Harper, Manager at Pine Belt Chevy. Thanks again for rea…" at bounding box center [603, 409] width 404 height 15
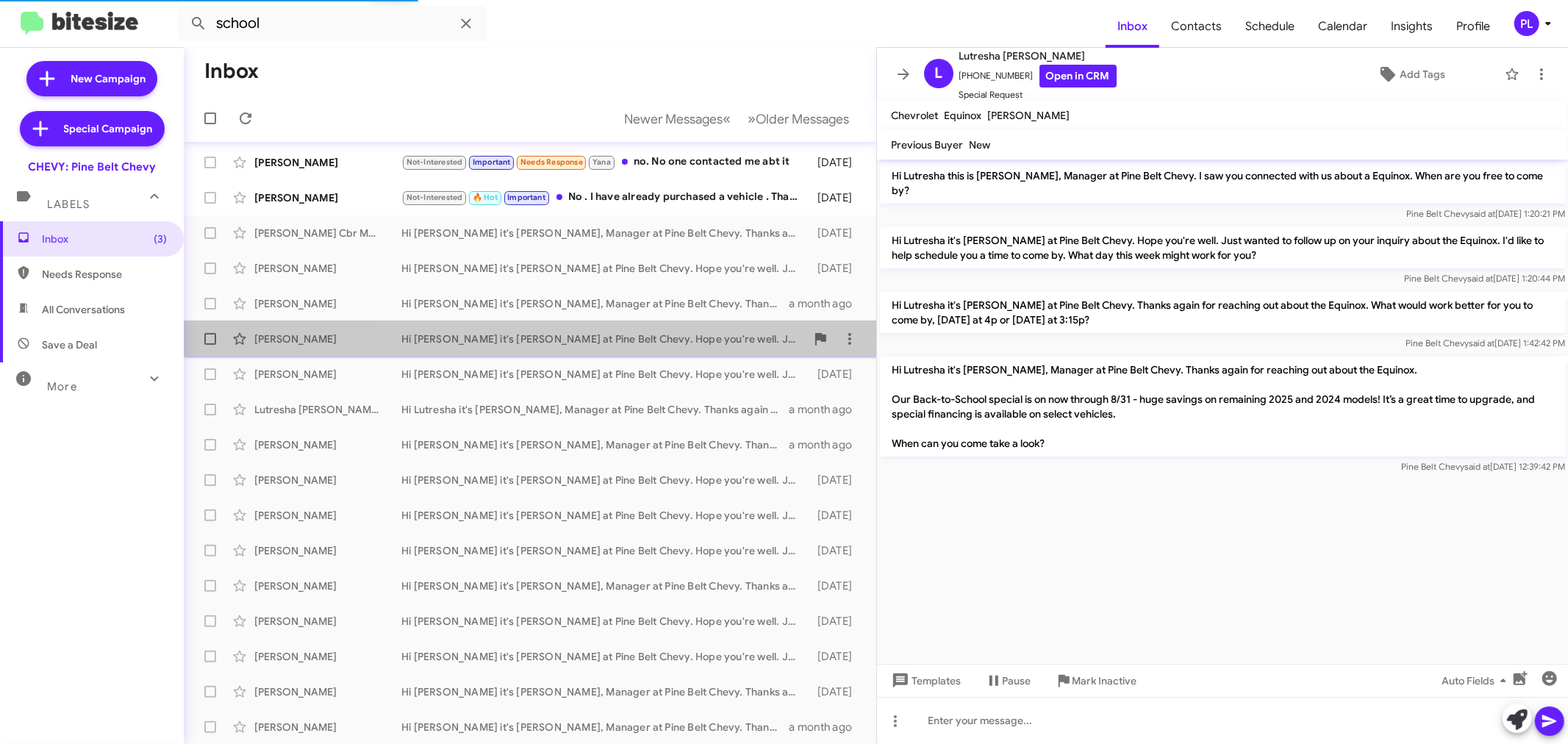
click at [644, 342] on div "Hi John it's Trina Harper at Pine Belt Chevy. Hope you're well. Just wanted to …" at bounding box center [603, 338] width 404 height 15
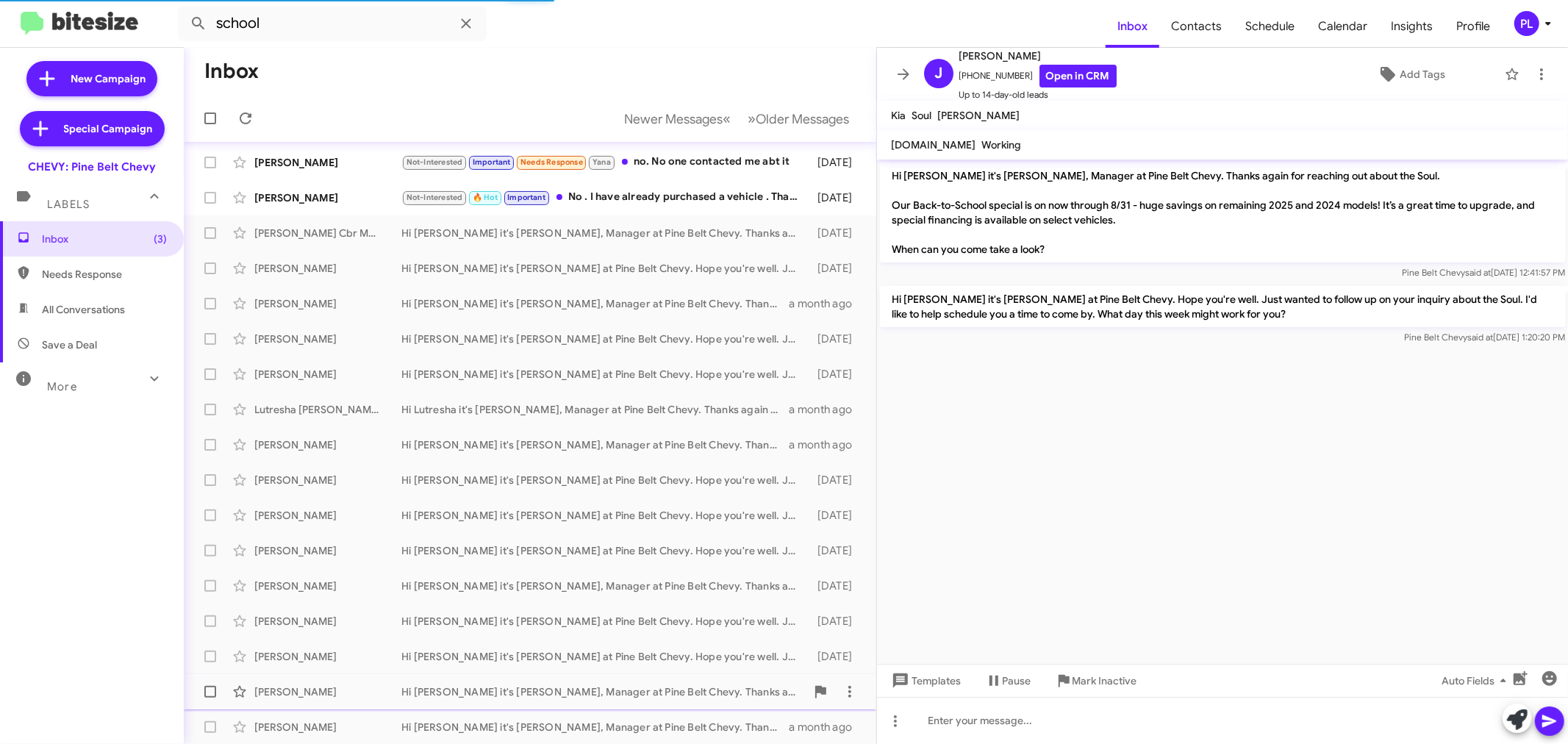
click at [585, 678] on div "Marie Merwin Hi Marie it's Trina Harper, Manager at Pine Belt Chevy. Thanks aga…" at bounding box center [530, 691] width 669 height 29
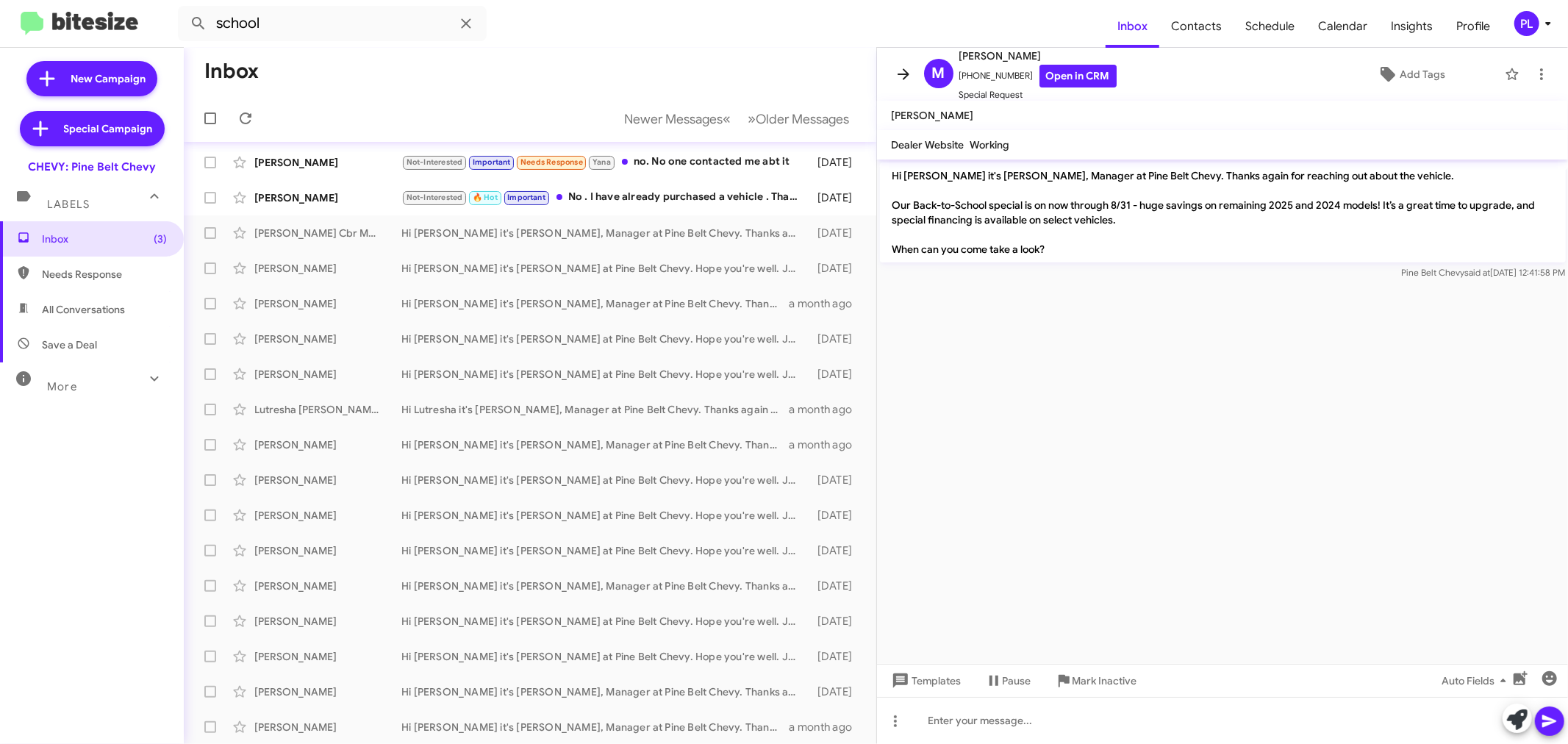
click at [900, 70] on icon at bounding box center [903, 74] width 18 height 18
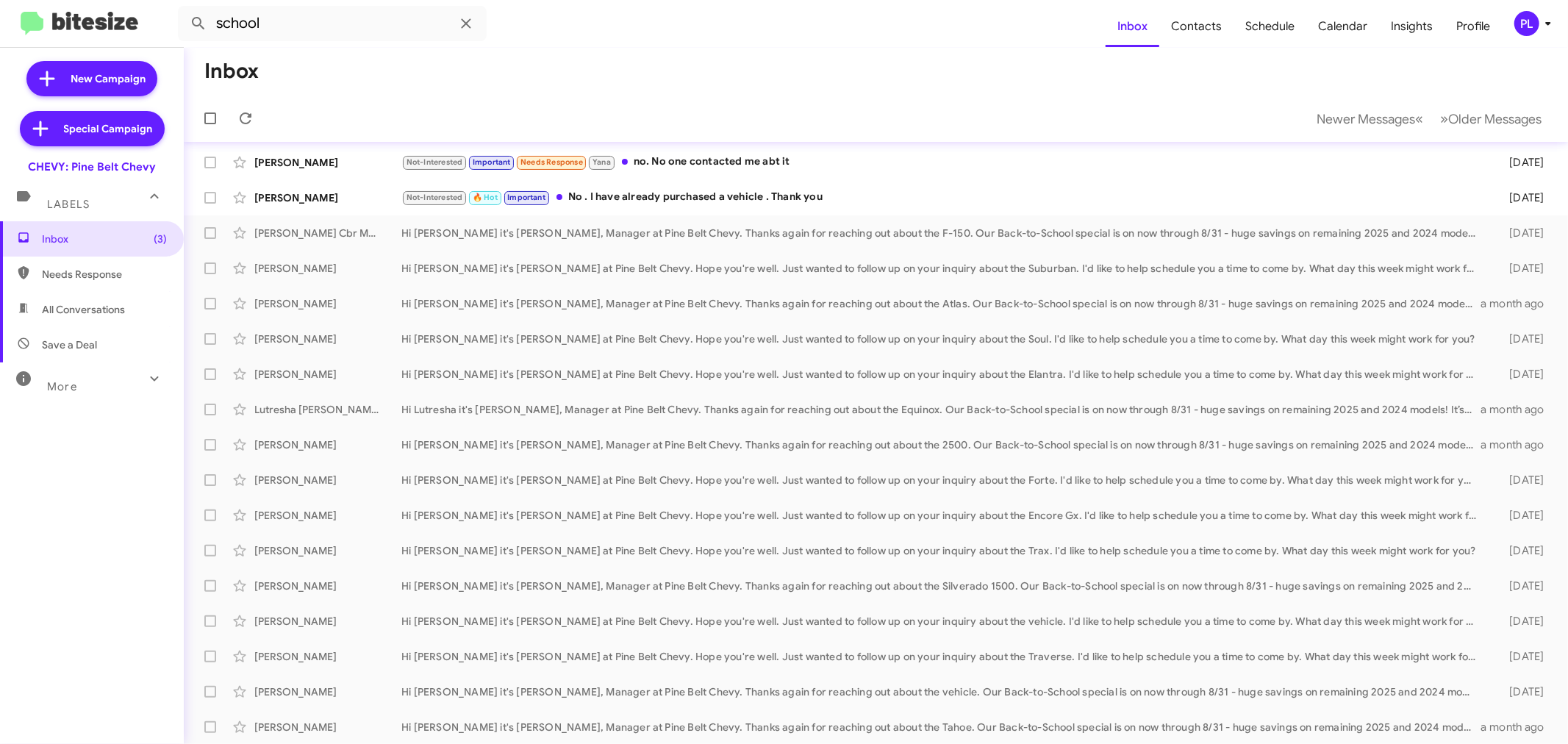
click at [1549, 17] on icon at bounding box center [1548, 23] width 18 height 18
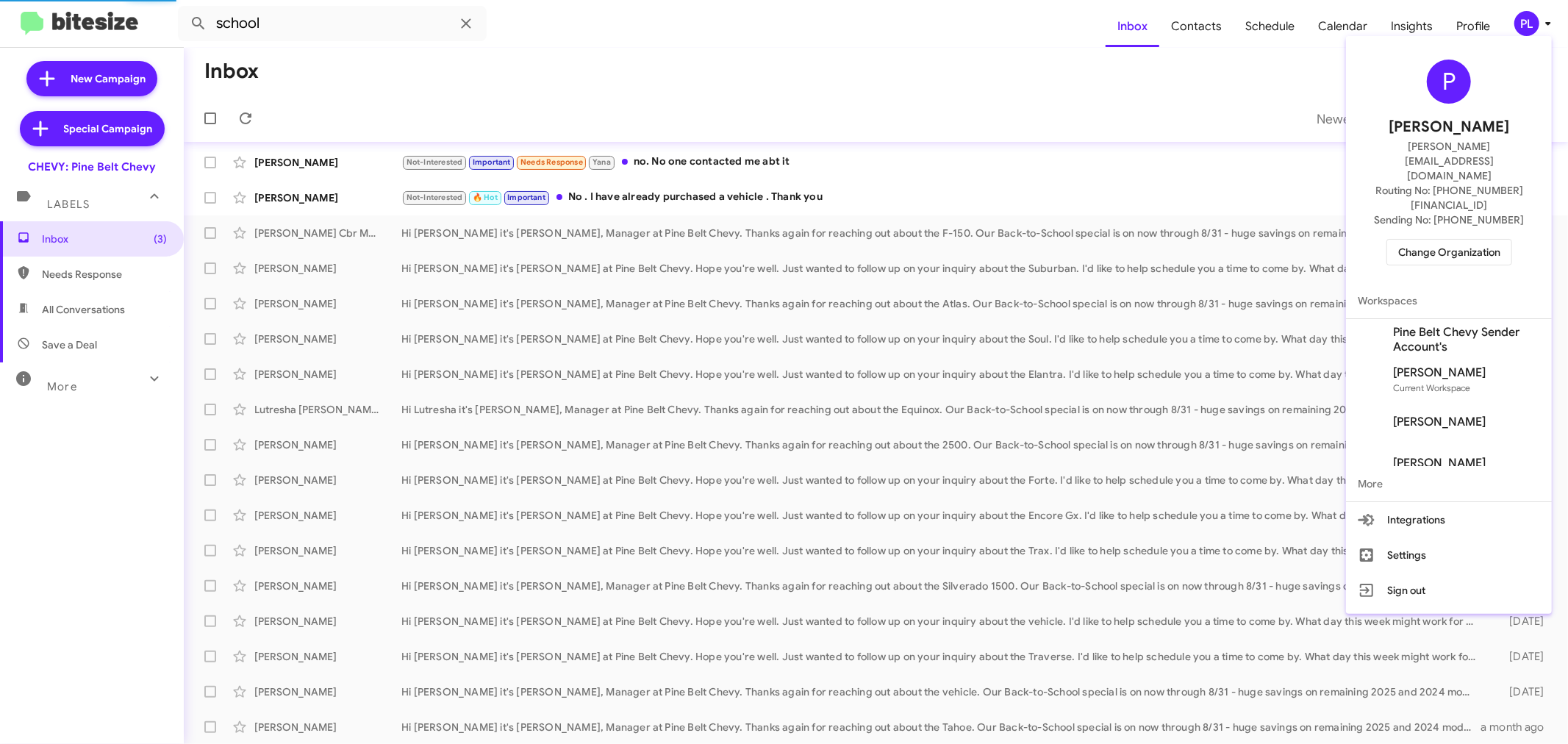
click at [1432, 240] on span "Change Organization" at bounding box center [1449, 253] width 102 height 25
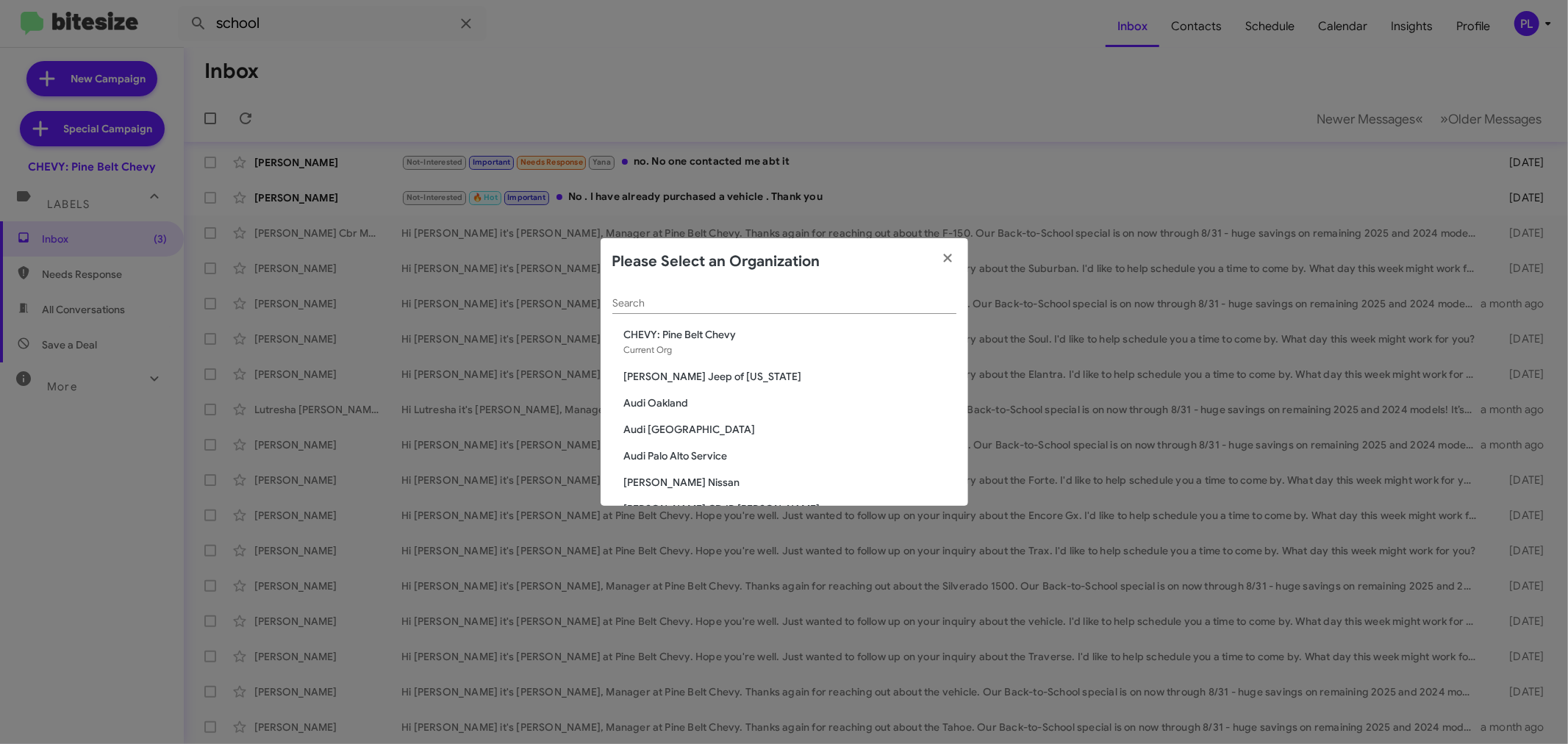
click at [740, 307] on input "Search" at bounding box center [784, 303] width 344 height 12
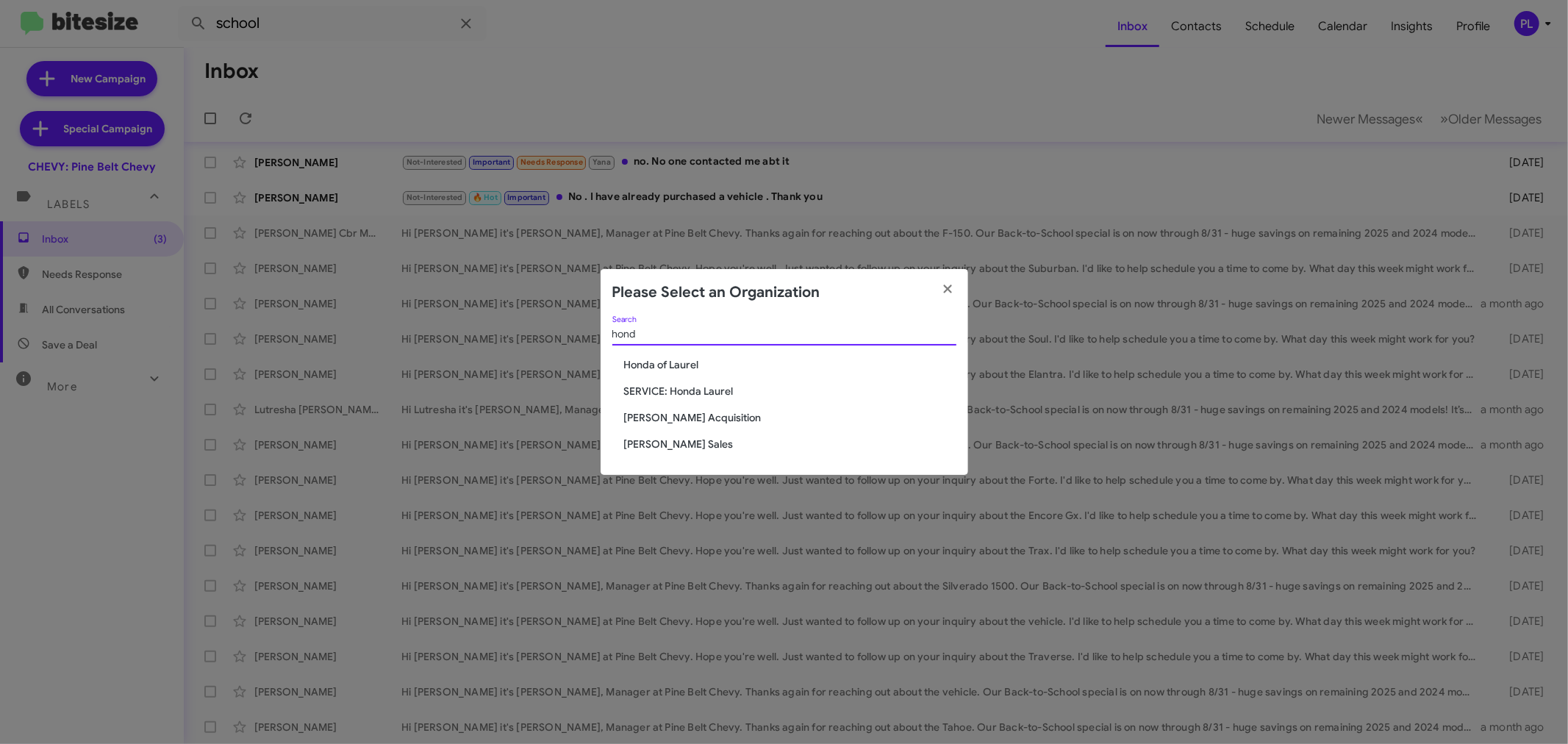
type input "hond"
click at [731, 415] on span "[PERSON_NAME] Acquisition" at bounding box center [789, 417] width 332 height 15
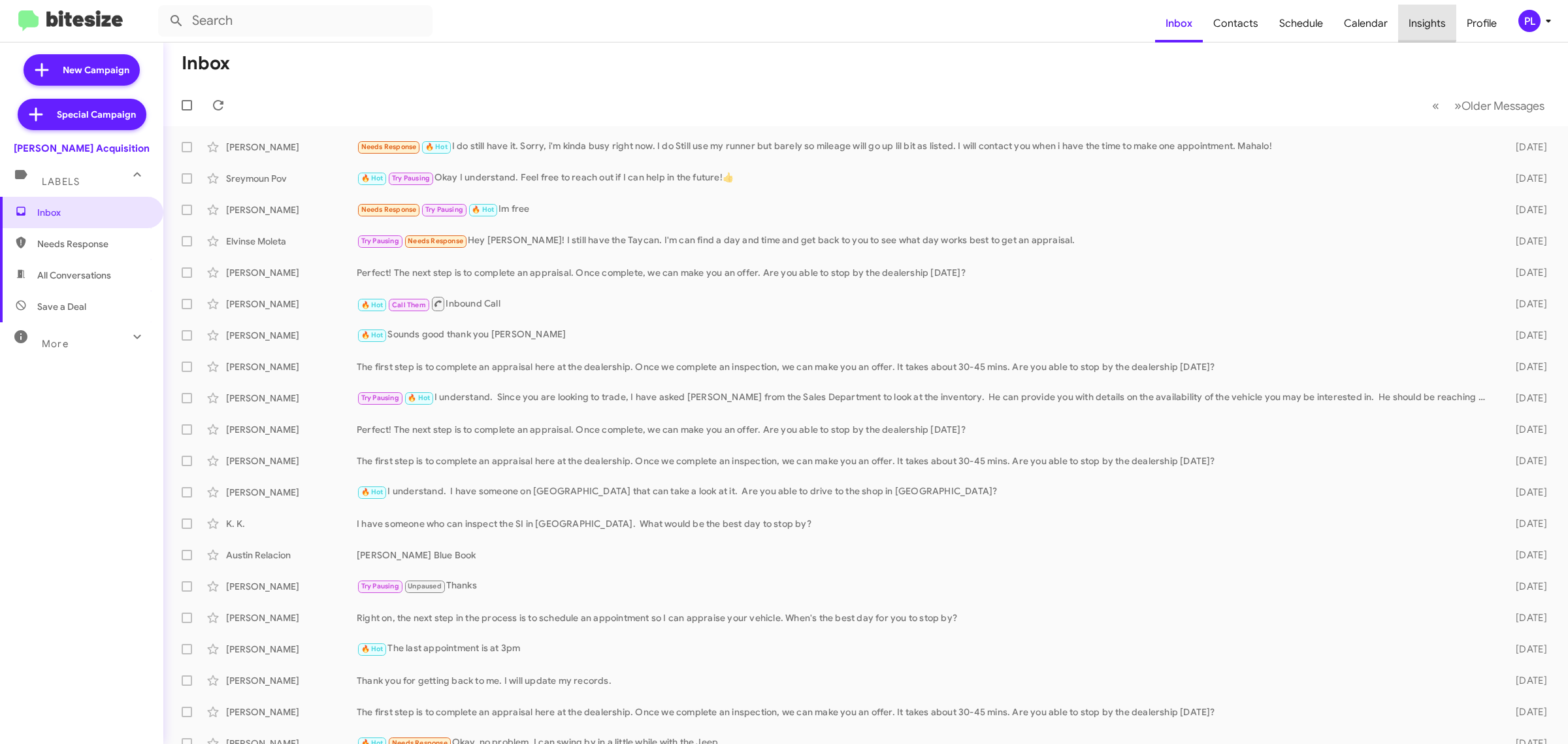
click at [1393, 21] on span "Insights" at bounding box center [1427, 24] width 58 height 38
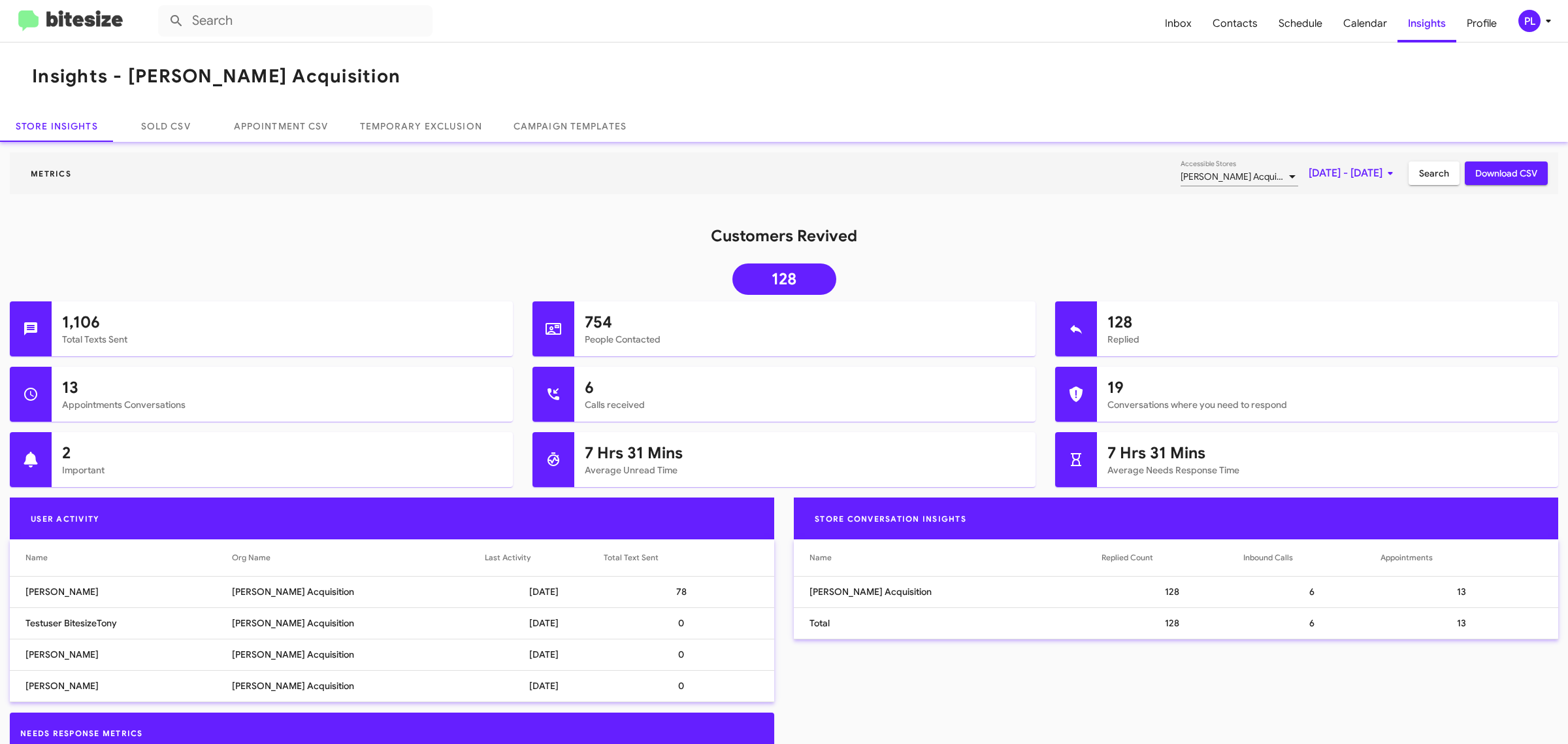
click at [1383, 170] on icon at bounding box center [1390, 173] width 16 height 16
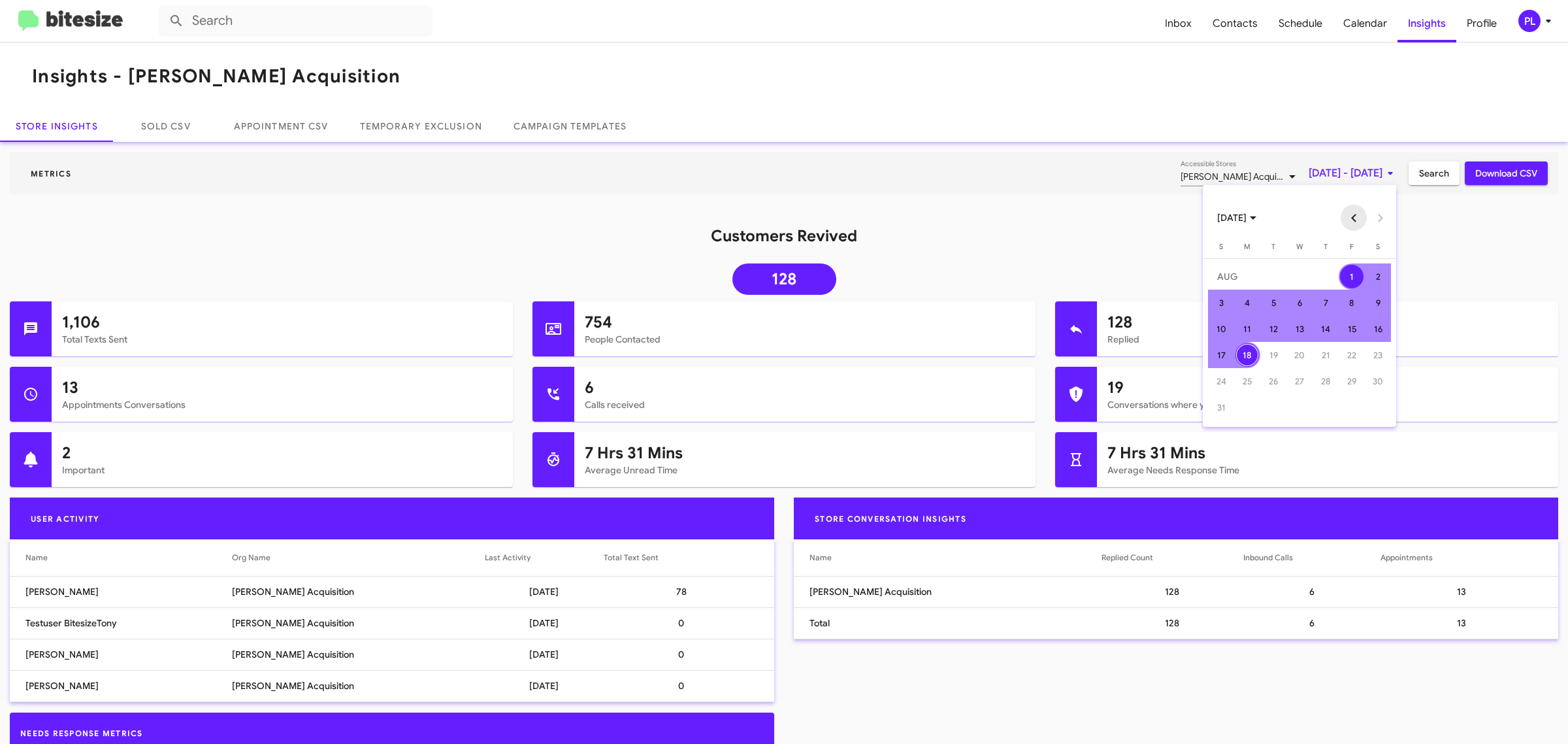
click at [1353, 213] on button "Previous month" at bounding box center [1354, 218] width 26 height 26
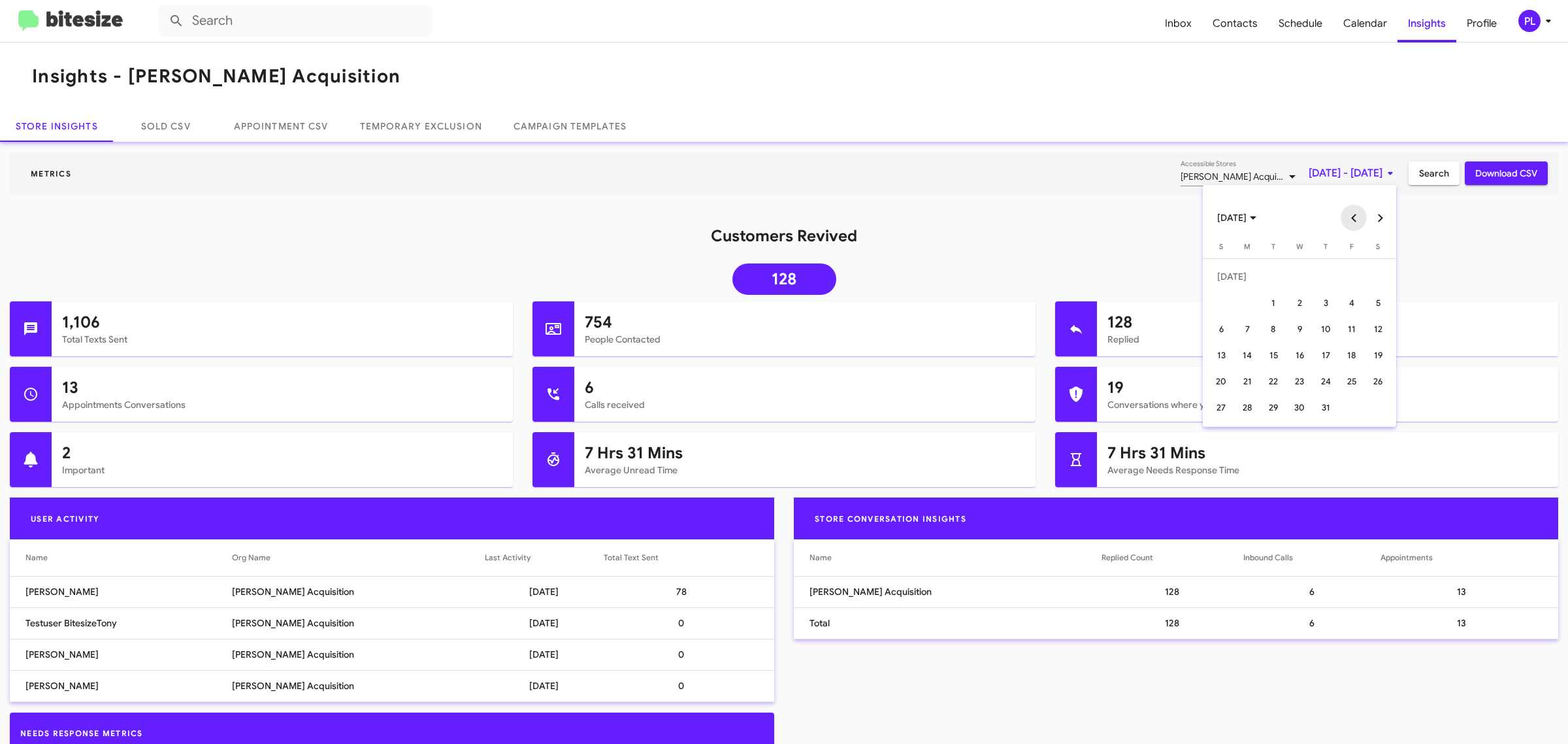
click at [1353, 213] on button "Previous month" at bounding box center [1354, 218] width 26 height 26
click at [1371, 324] on div "17" at bounding box center [1377, 328] width 24 height 24
click at [1376, 211] on button "Next month" at bounding box center [1380, 218] width 26 height 26
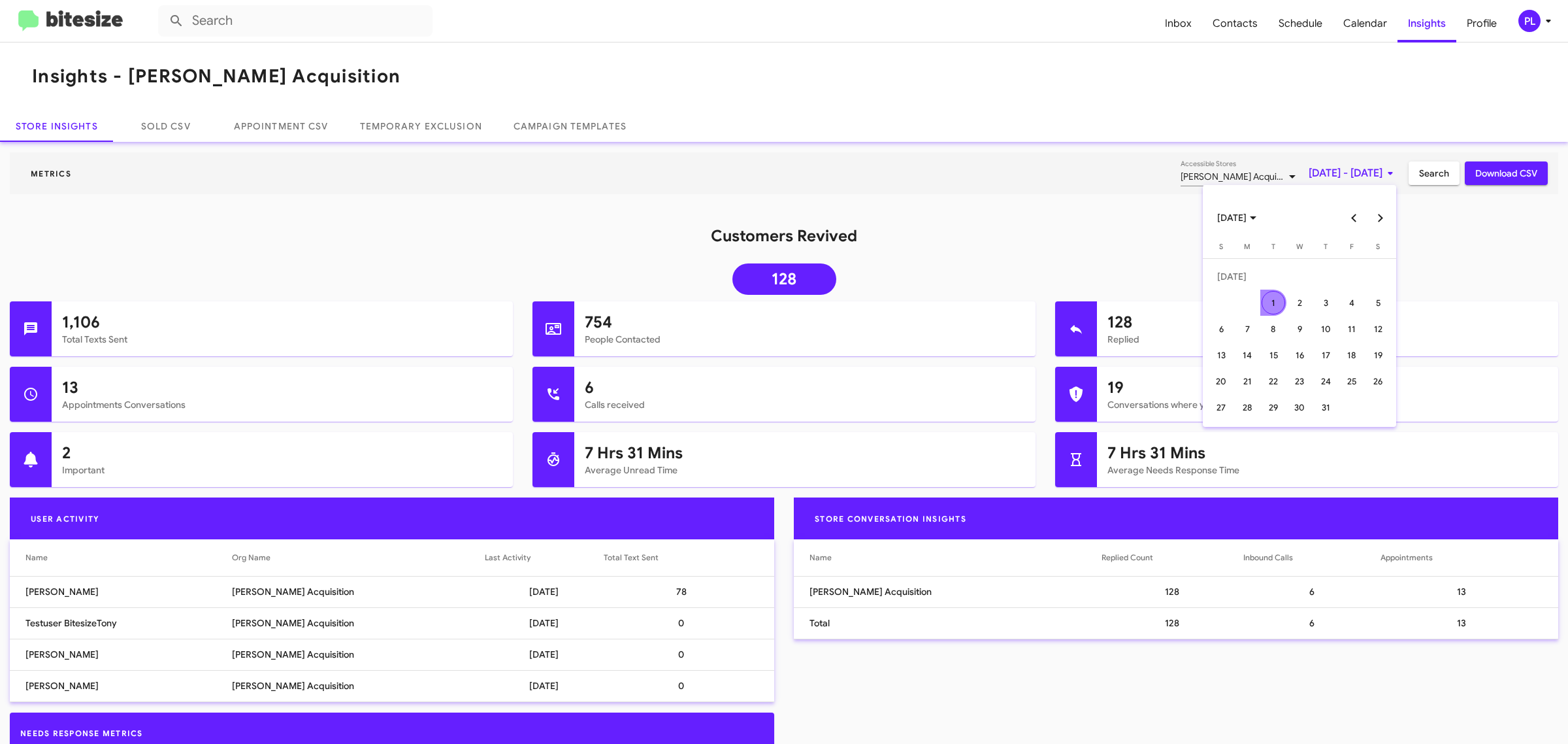
click at [1376, 211] on button "Next month" at bounding box center [1380, 218] width 26 height 26
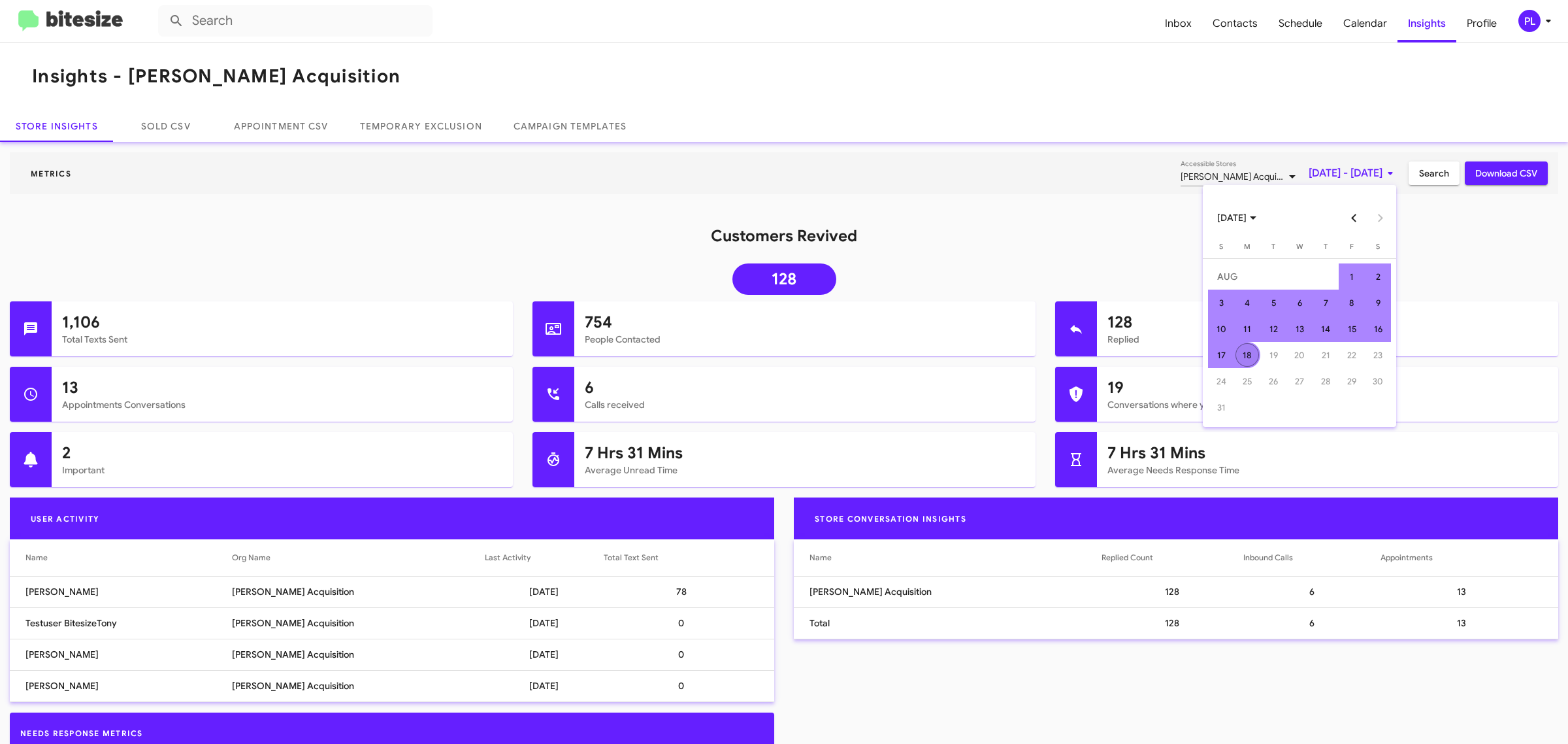
click at [1238, 363] on div "18" at bounding box center [1247, 355] width 24 height 24
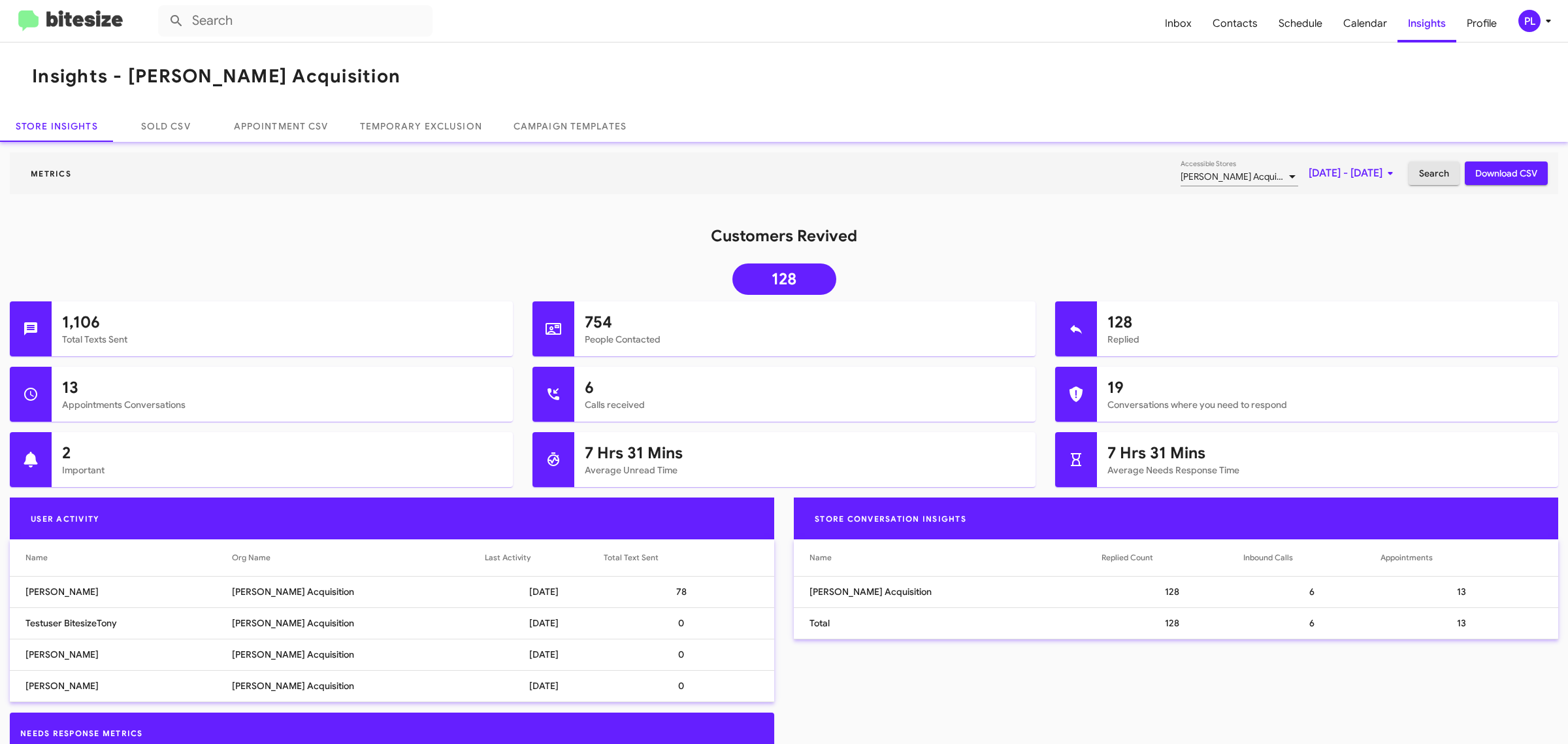
click at [1393, 172] on span "Search" at bounding box center [1434, 172] width 30 height 24
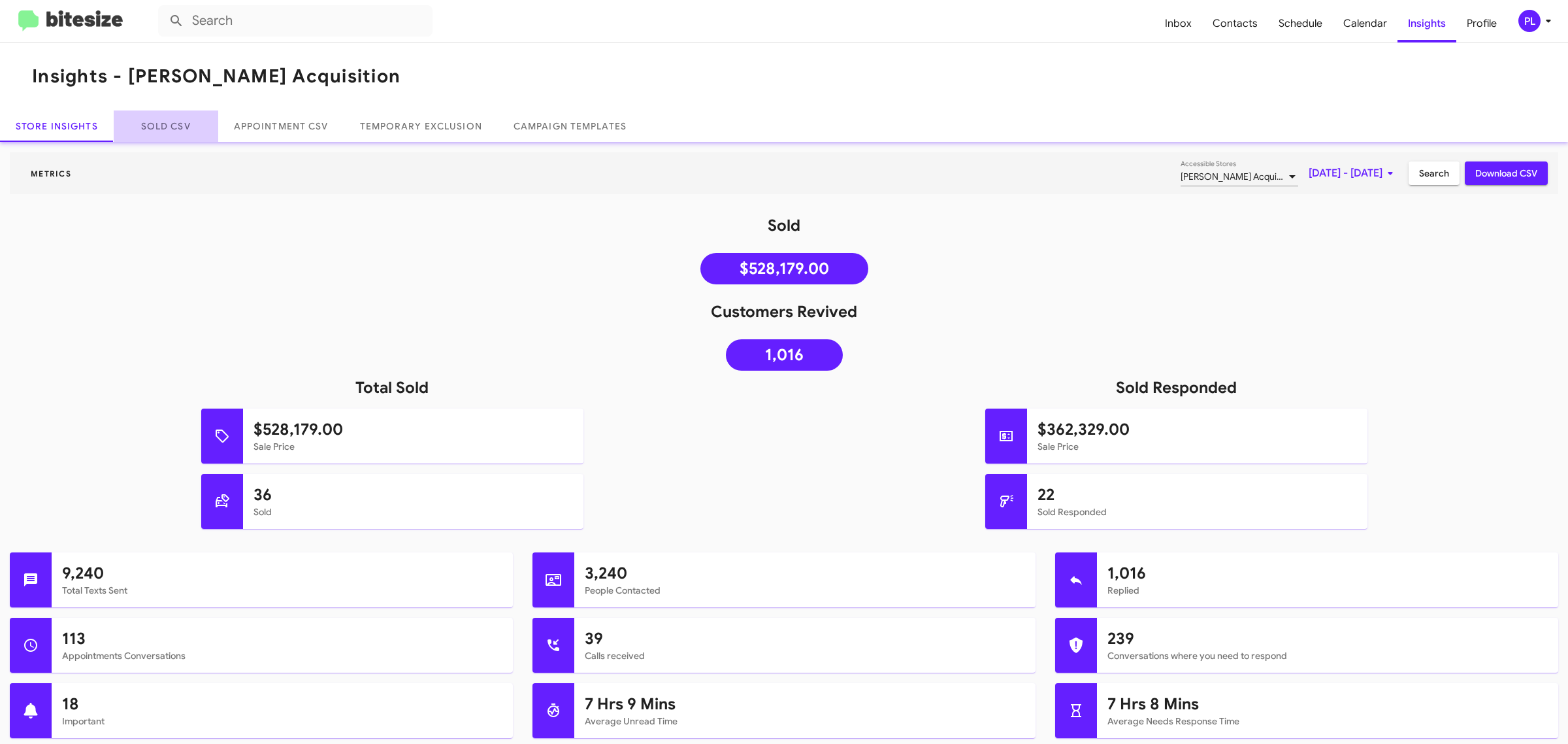
click at [172, 126] on link "Sold CSV" at bounding box center [166, 126] width 104 height 31
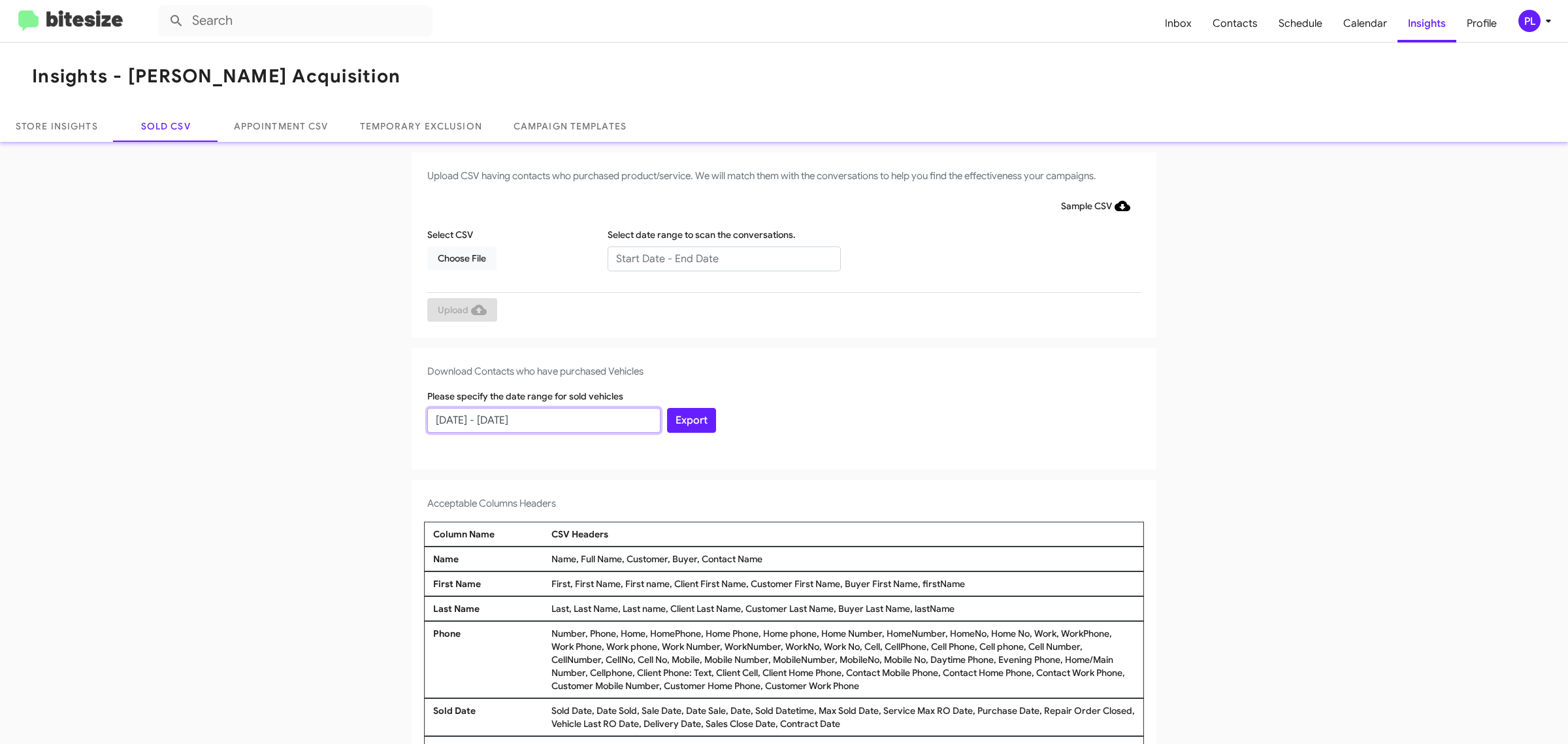
click at [542, 429] on input "07/19/2025 - 08/18/2025" at bounding box center [544, 420] width 233 height 25
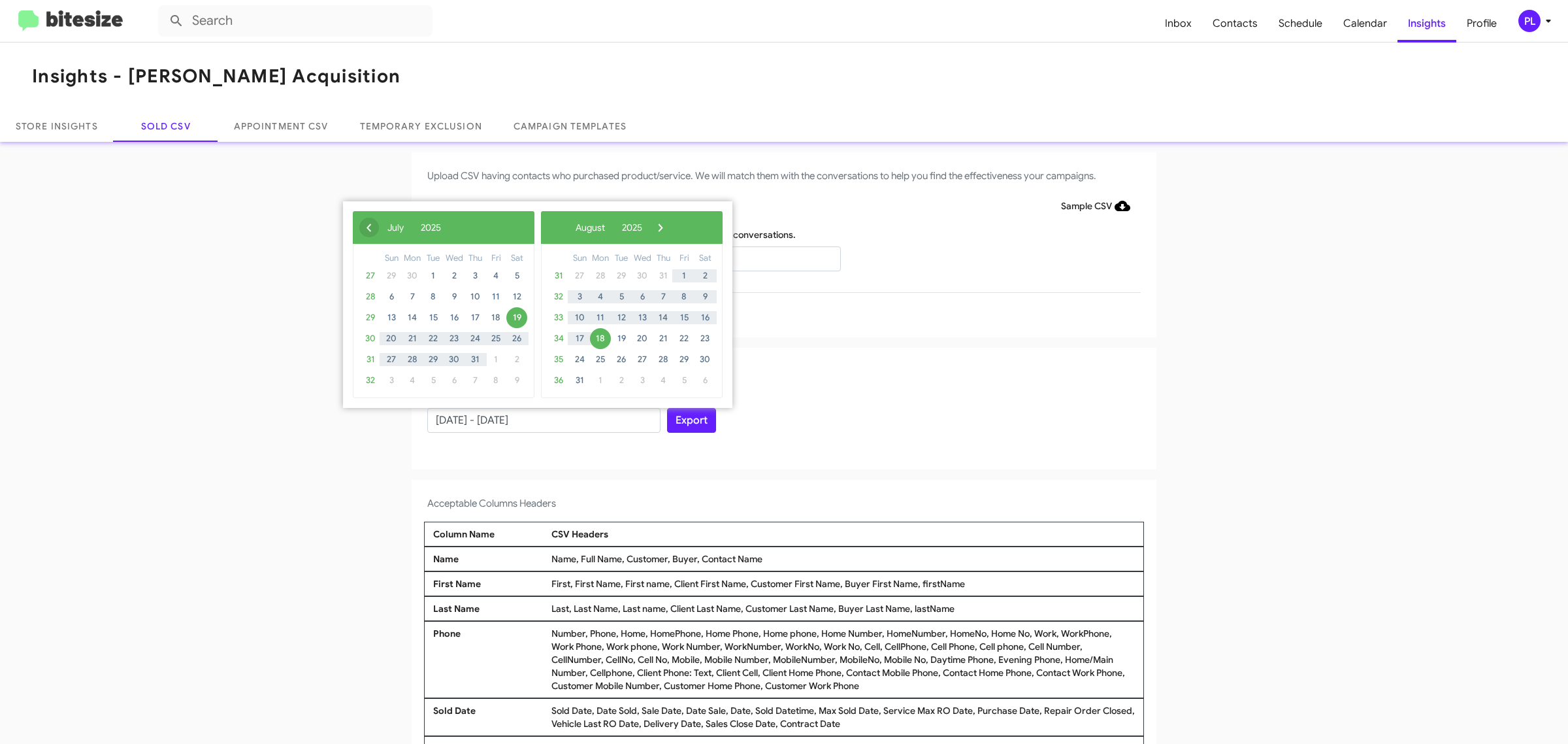
click at [367, 233] on span "‹" at bounding box center [369, 227] width 20 height 20
click at [514, 321] on span "17" at bounding box center [517, 318] width 21 height 21
click at [662, 226] on span "›" at bounding box center [651, 227] width 20 height 20
click at [657, 226] on span "›" at bounding box center [648, 227] width 20 height 20
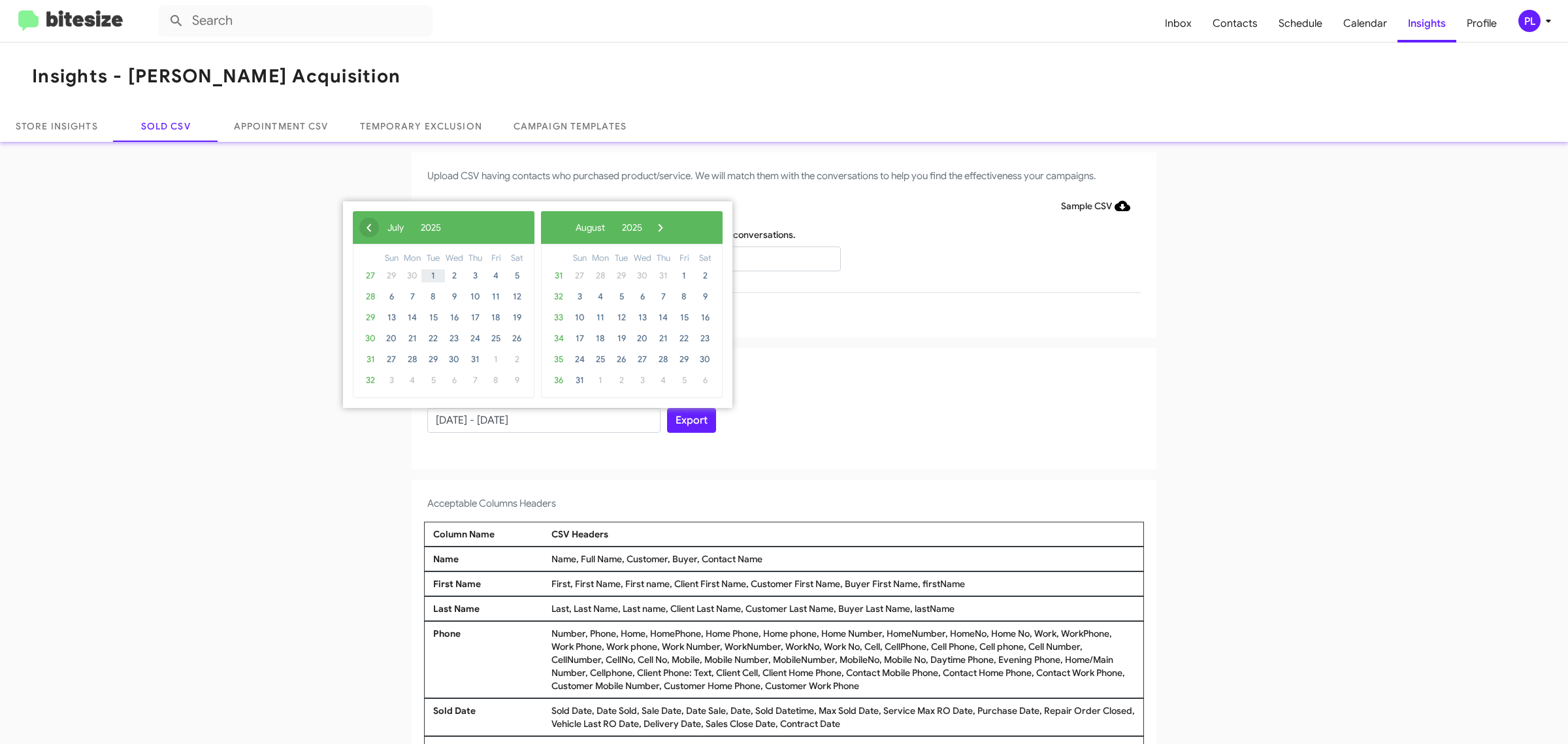
click at [369, 233] on span "‹" at bounding box center [369, 227] width 20 height 20
click at [662, 227] on span "›" at bounding box center [651, 227] width 20 height 20
click at [657, 227] on span "›" at bounding box center [648, 227] width 20 height 20
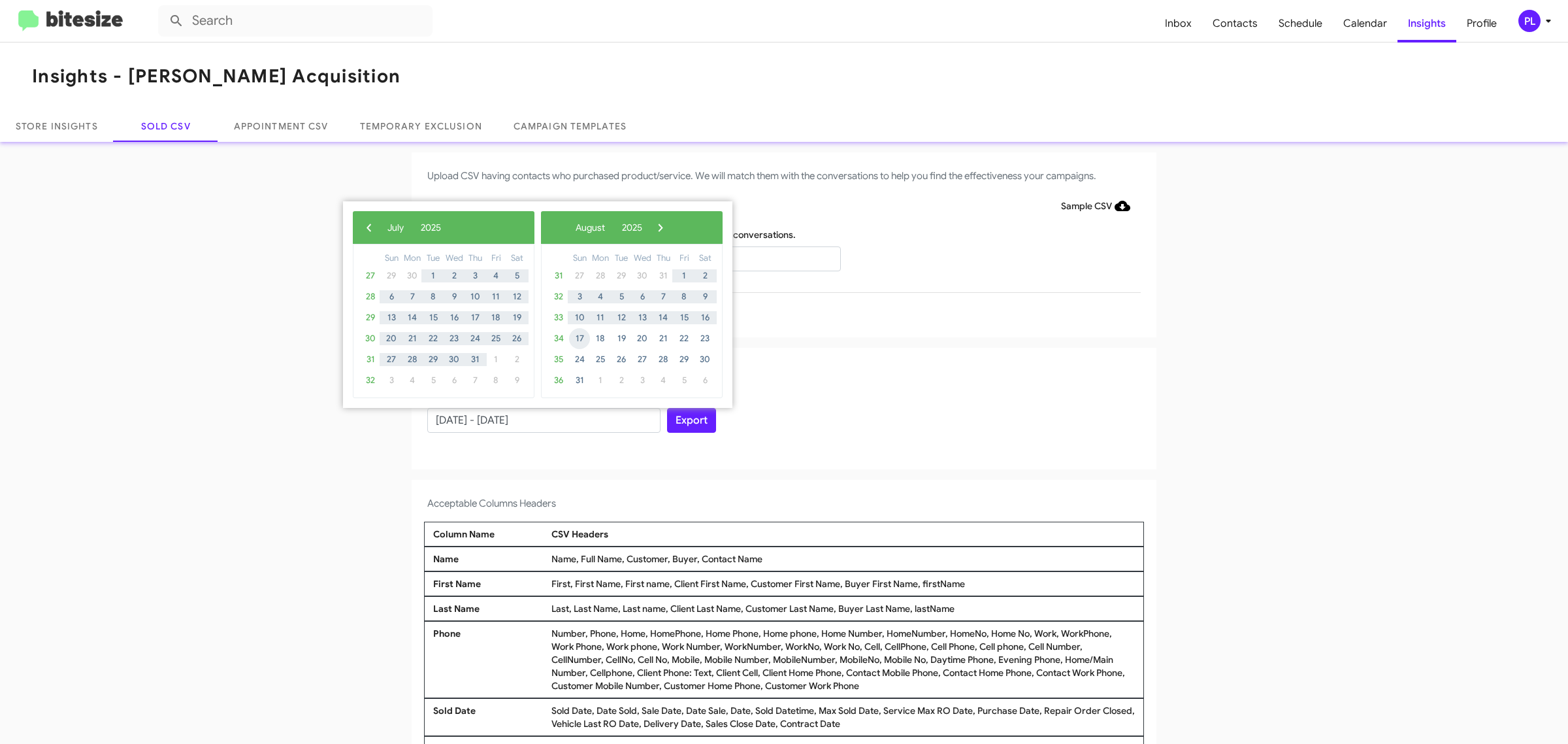
click at [580, 335] on span "17" at bounding box center [580, 339] width 21 height 21
type input "05/17/2025 - 08/17/2025"
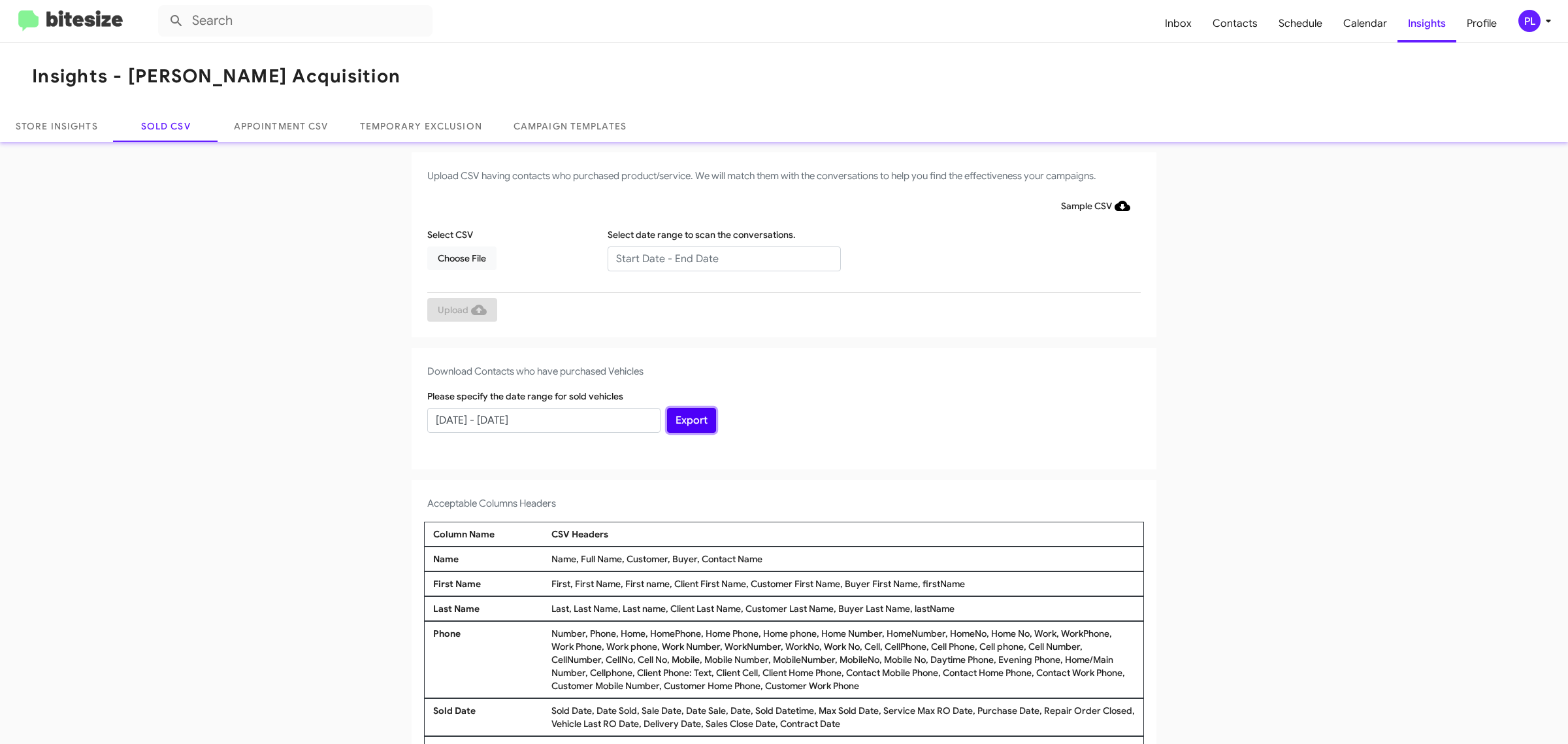
click at [694, 423] on button "Export" at bounding box center [691, 420] width 49 height 25
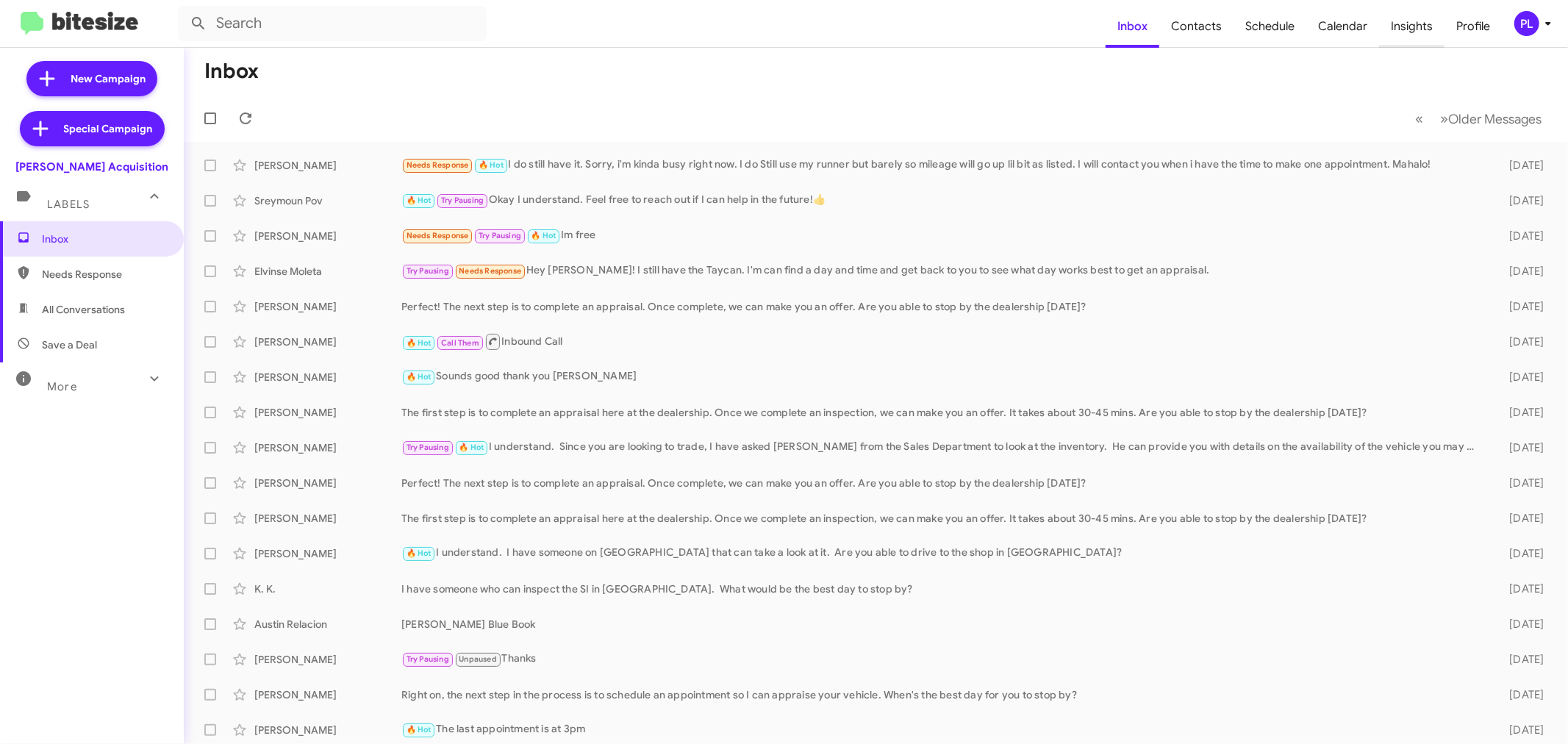
click at [1415, 31] on span "Insights" at bounding box center [1411, 26] width 66 height 43
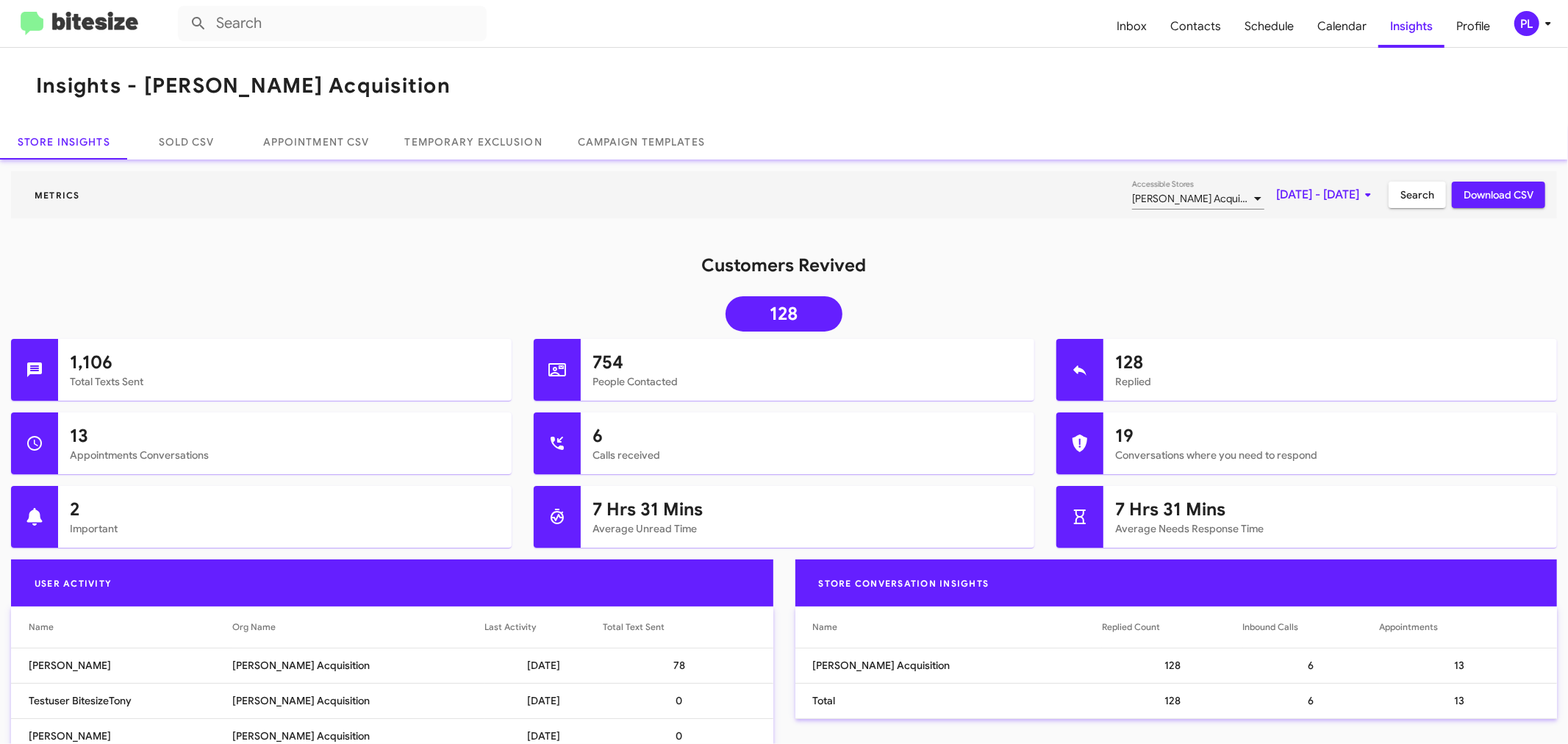
click at [1359, 197] on icon at bounding box center [1368, 195] width 18 height 18
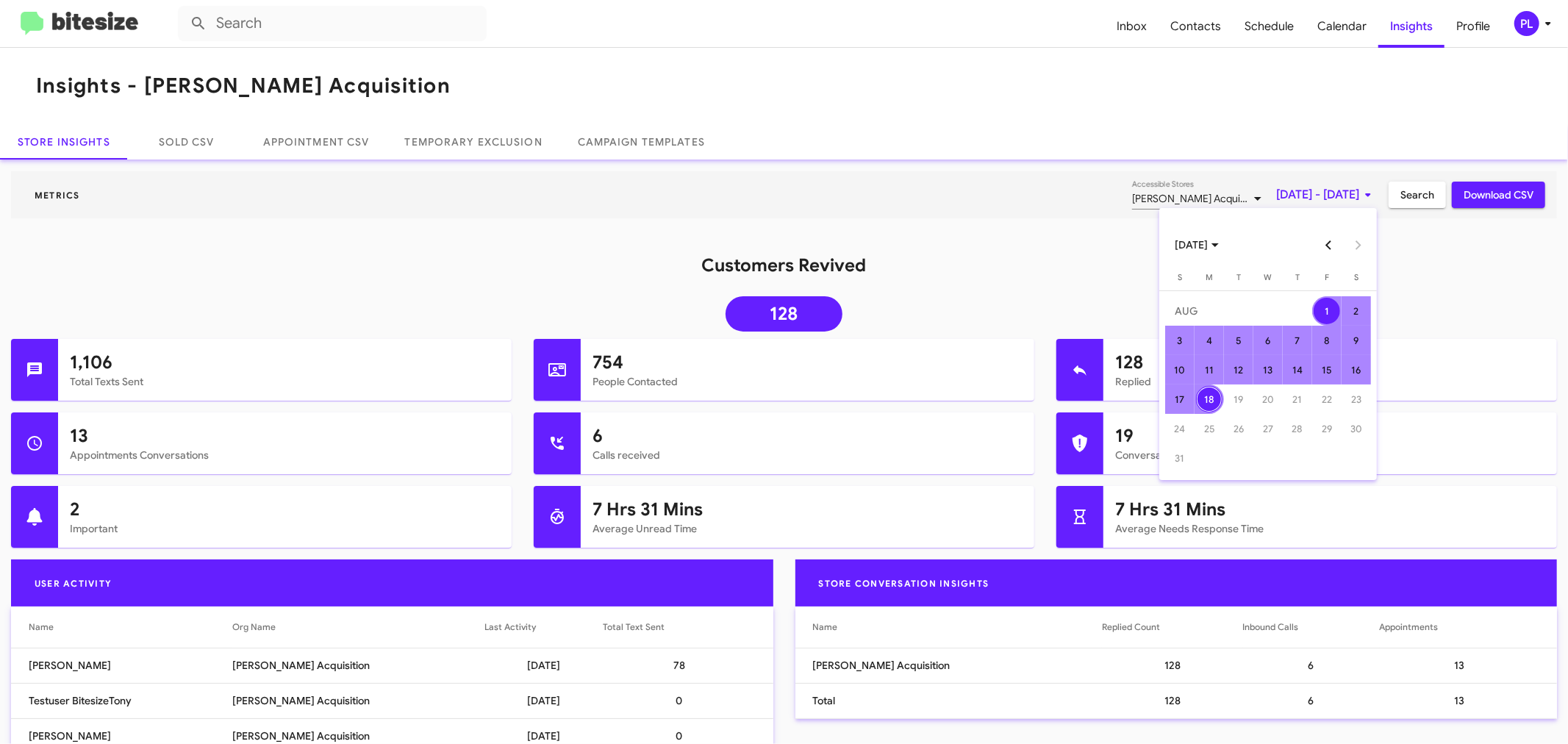
click at [1324, 245] on button "Previous month" at bounding box center [1329, 245] width 29 height 29
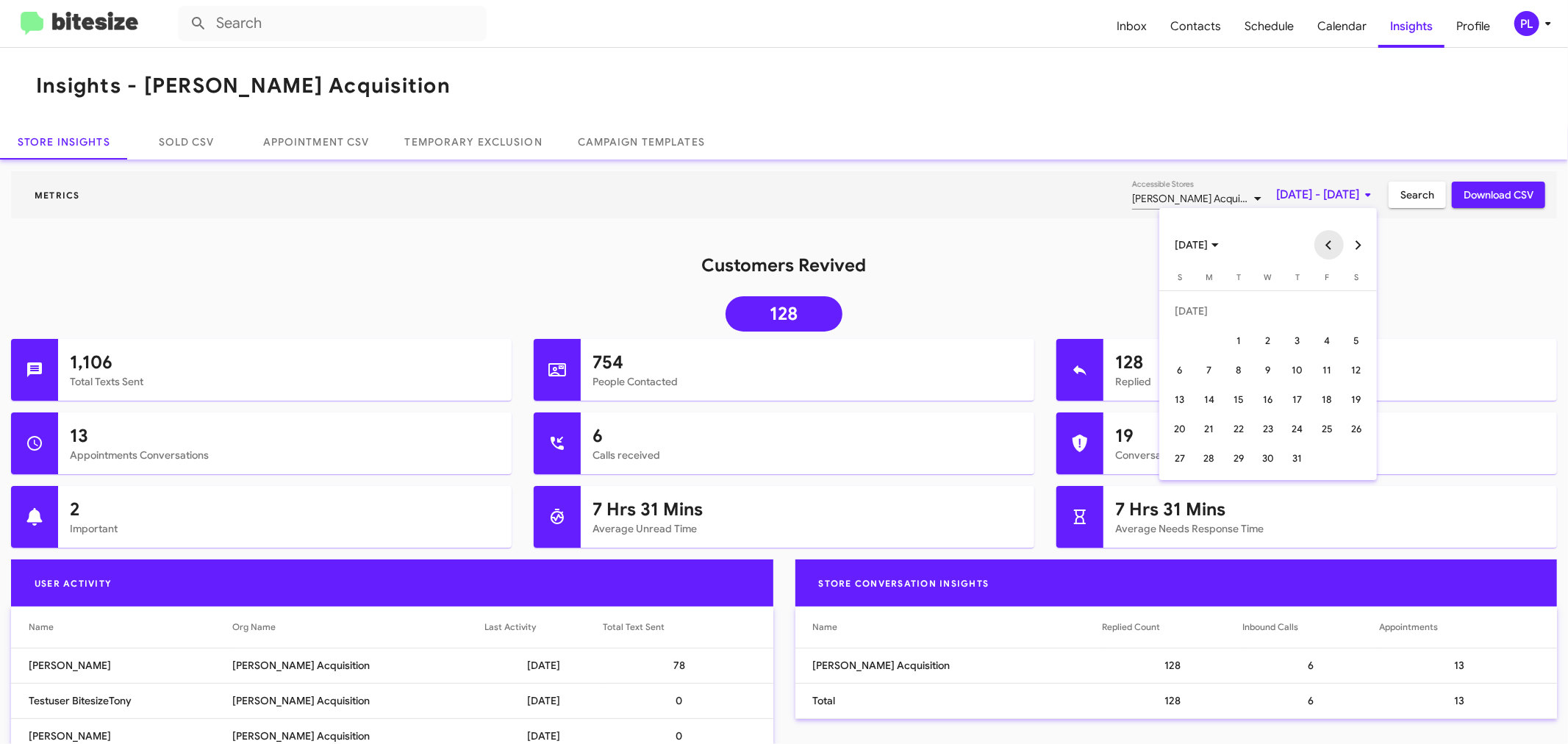
click at [1324, 245] on button "Previous month" at bounding box center [1329, 245] width 29 height 29
click at [1354, 366] on div "17" at bounding box center [1355, 369] width 26 height 26
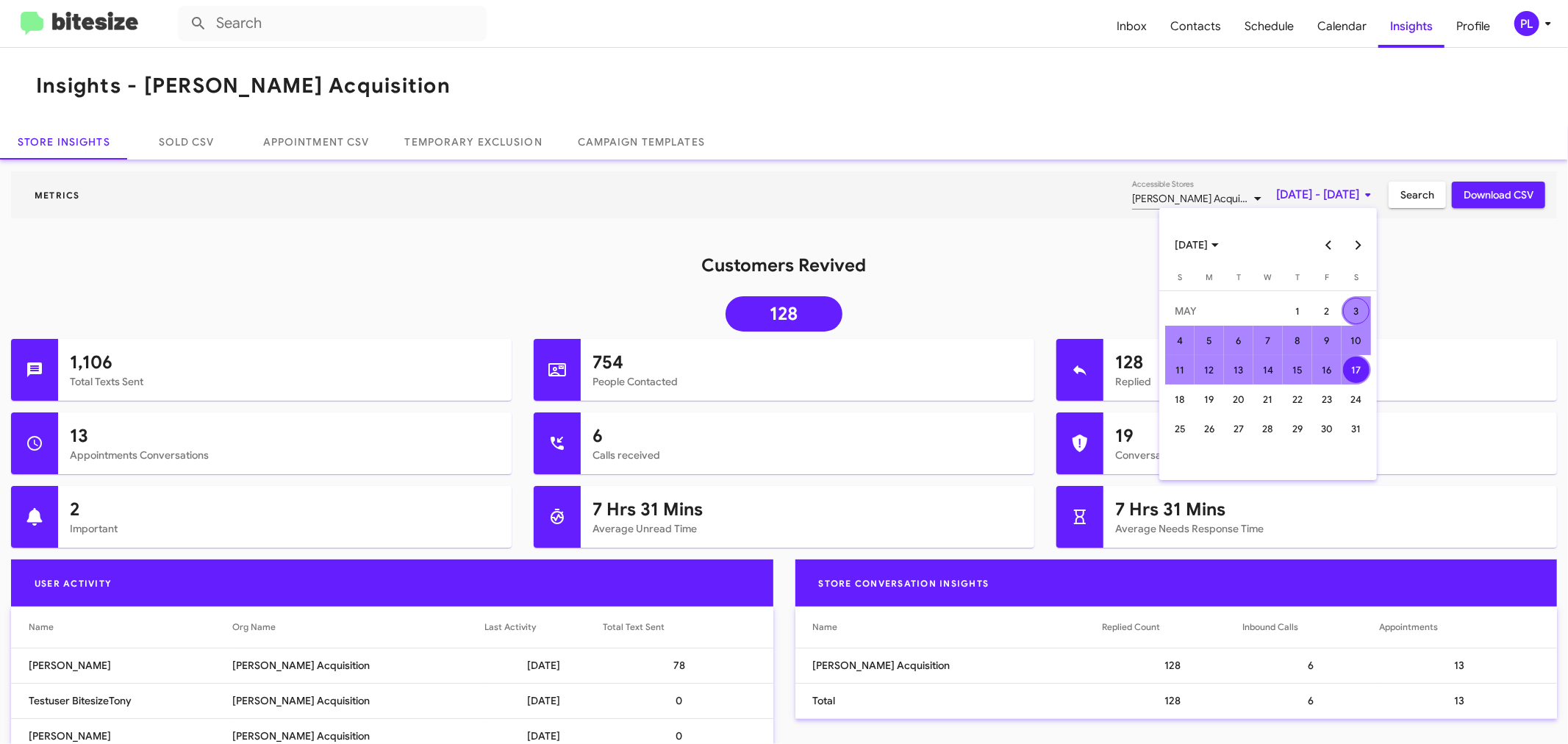
click at [1361, 244] on button "Next month" at bounding box center [1358, 245] width 29 height 29
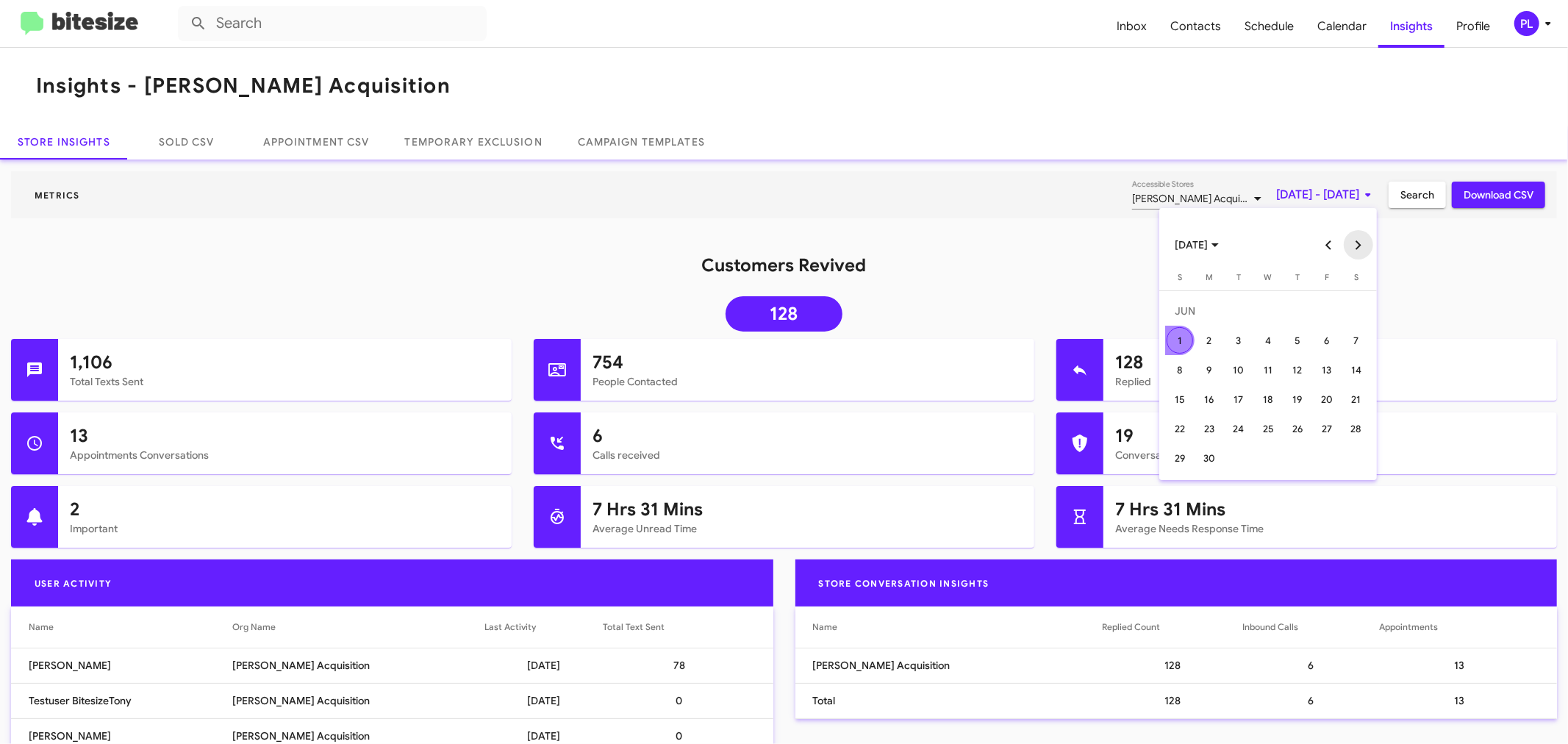
click at [1361, 245] on button "Next month" at bounding box center [1358, 245] width 29 height 29
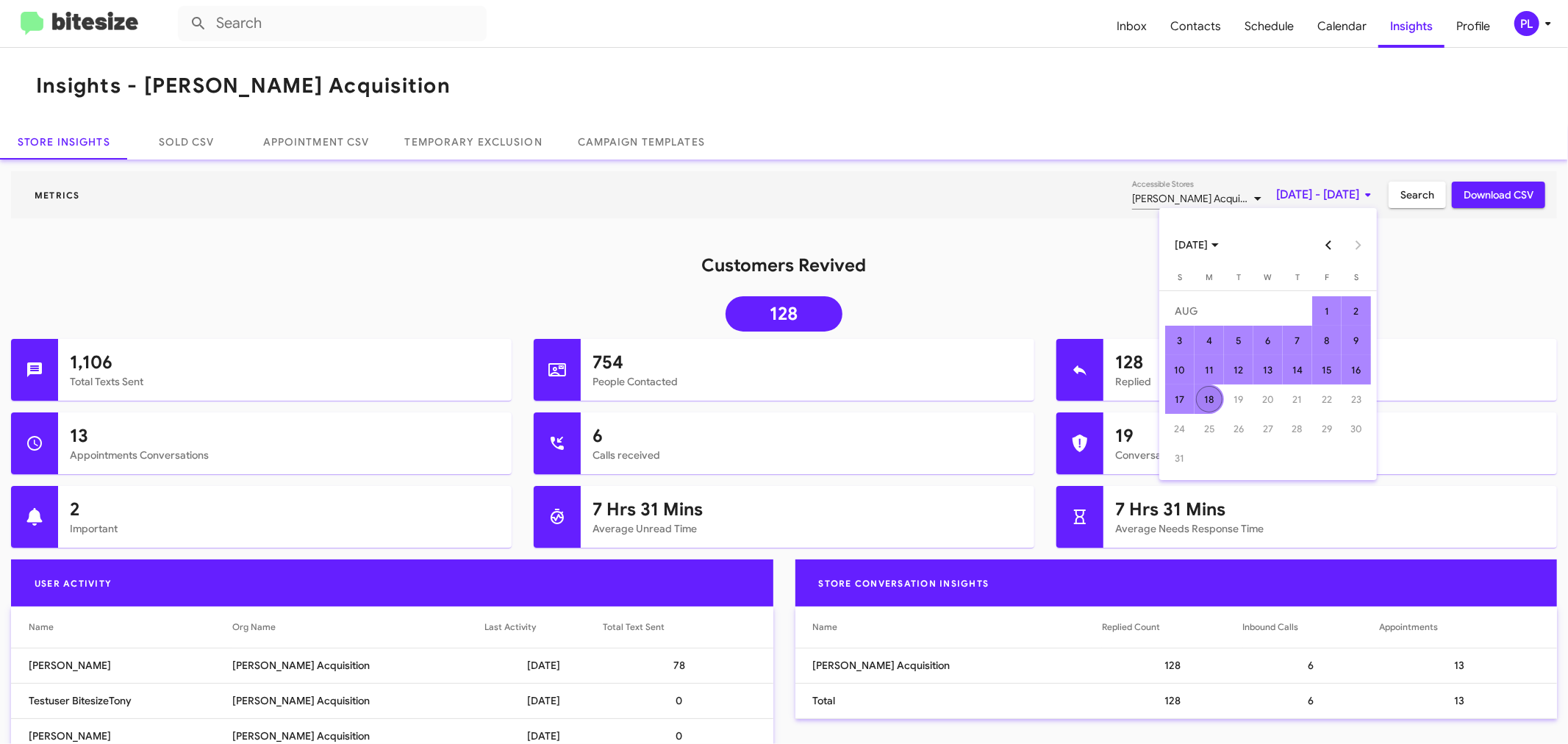
click at [1210, 399] on div "18" at bounding box center [1209, 398] width 26 height 26
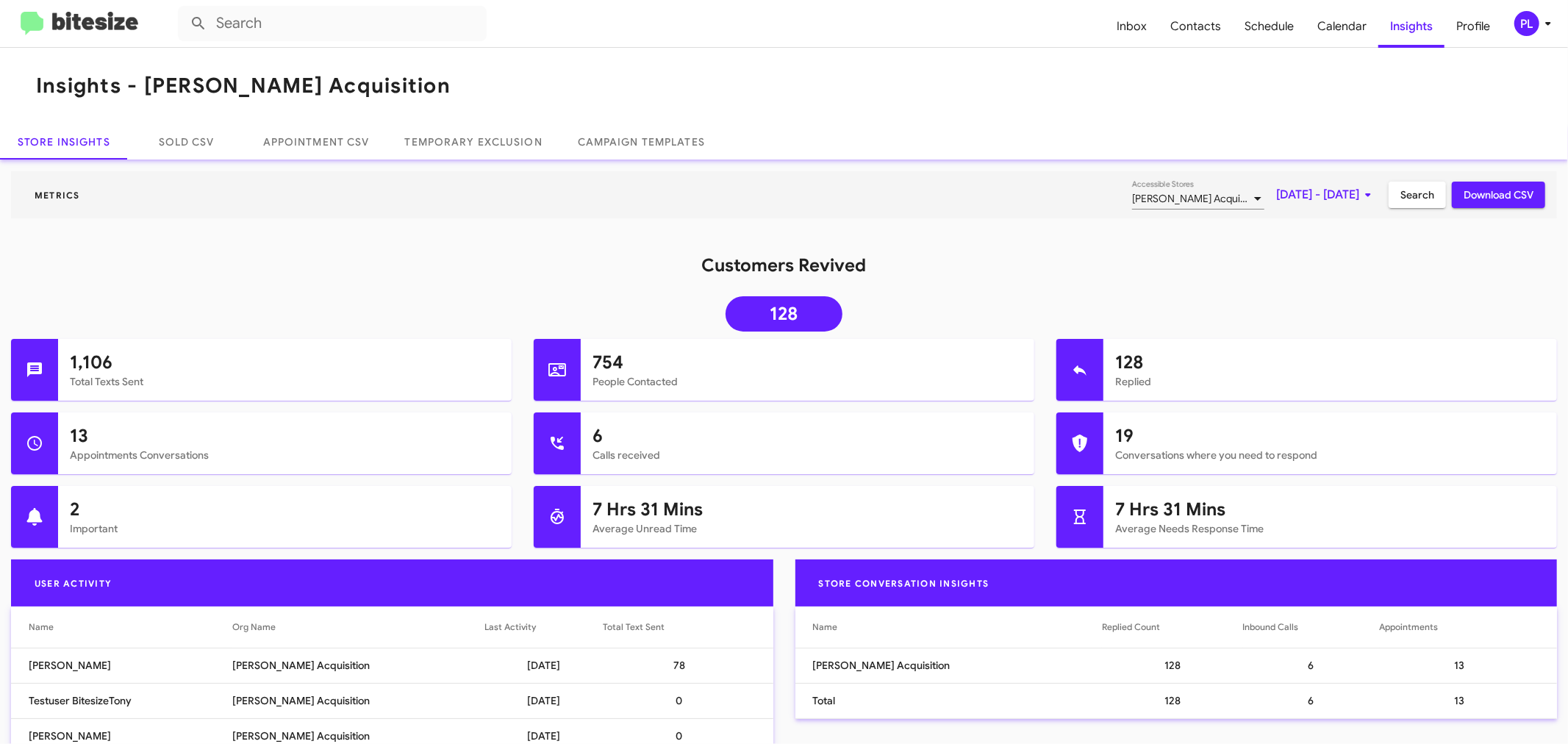
click at [1418, 195] on span "Search" at bounding box center [1417, 194] width 34 height 26
